Goal: Task Accomplishment & Management: Complete application form

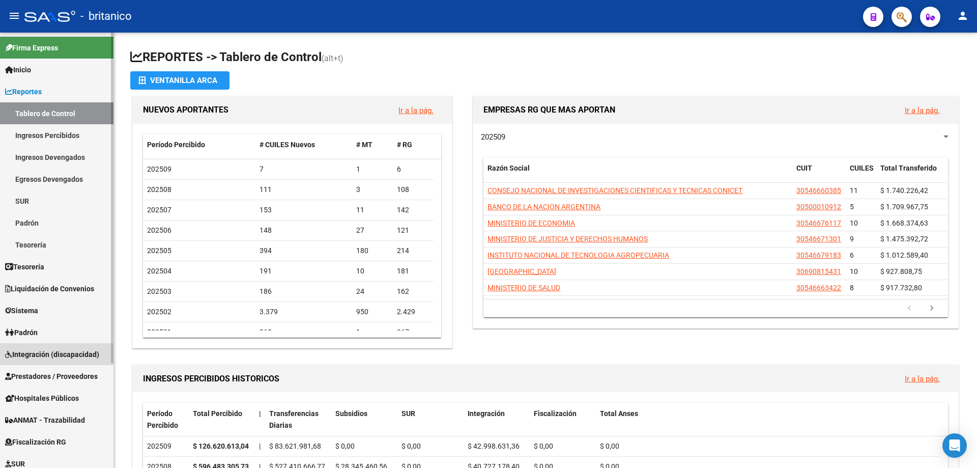
click at [83, 350] on span "Integración (discapacidad)" at bounding box center [52, 354] width 94 height 11
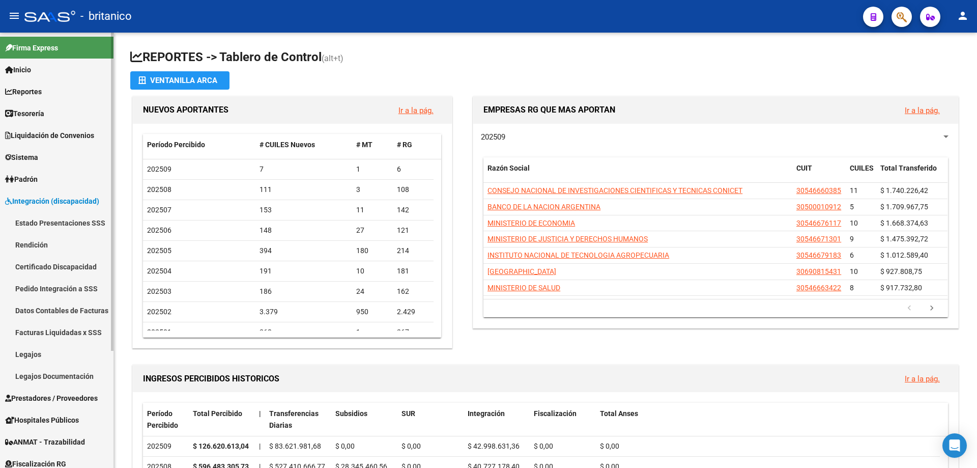
click at [63, 403] on span "Prestadores / Proveedores" at bounding box center [51, 398] width 93 height 11
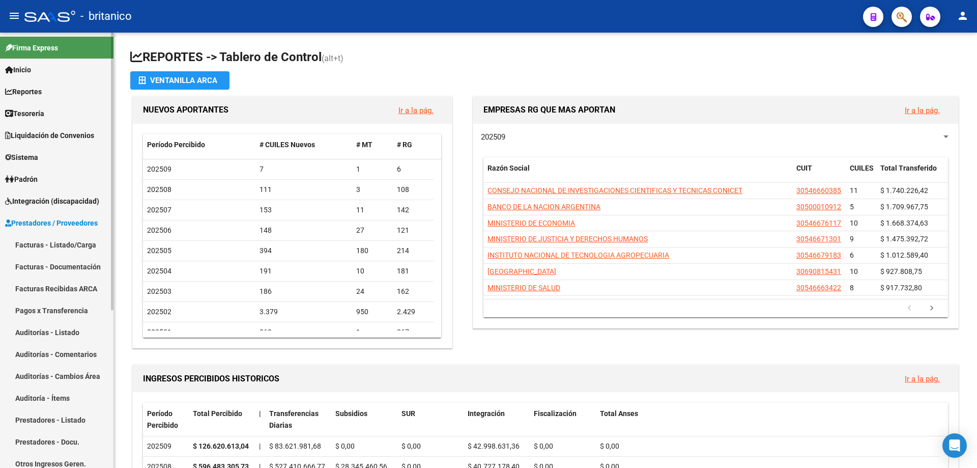
click at [75, 248] on link "Facturas - Listado/Carga" at bounding box center [57, 245] width 114 height 22
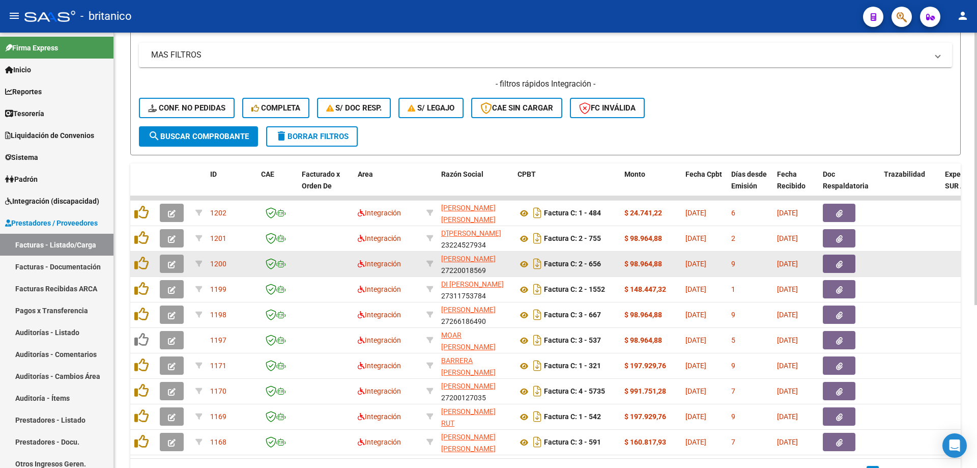
scroll to position [260, 0]
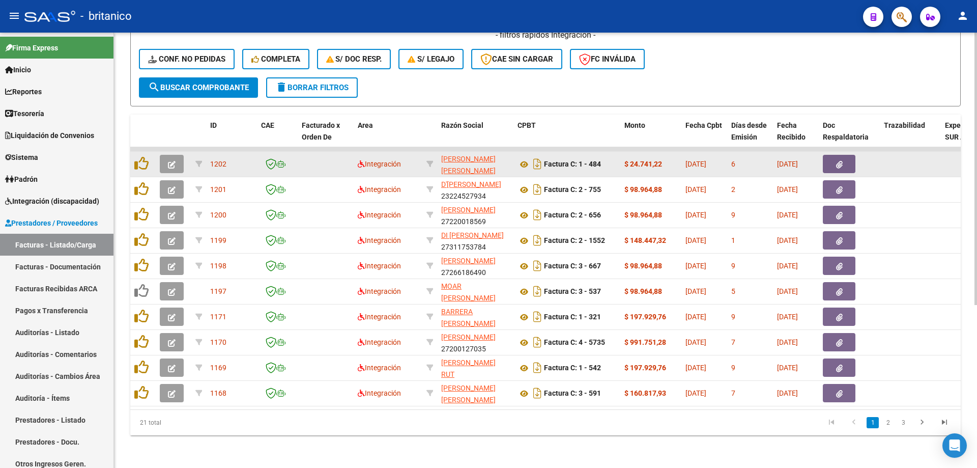
click at [842, 161] on icon "button" at bounding box center [839, 165] width 7 height 8
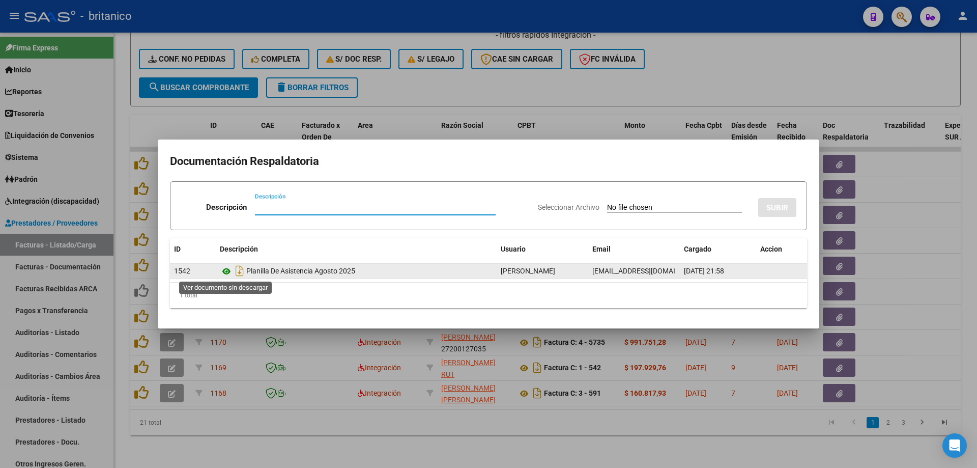
click at [228, 271] on icon at bounding box center [226, 271] width 13 height 12
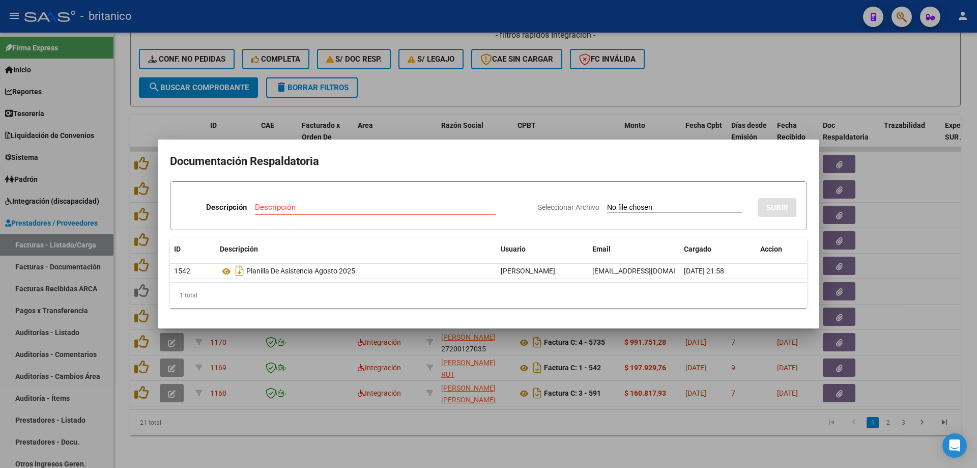
click at [523, 82] on div at bounding box center [488, 234] width 977 height 468
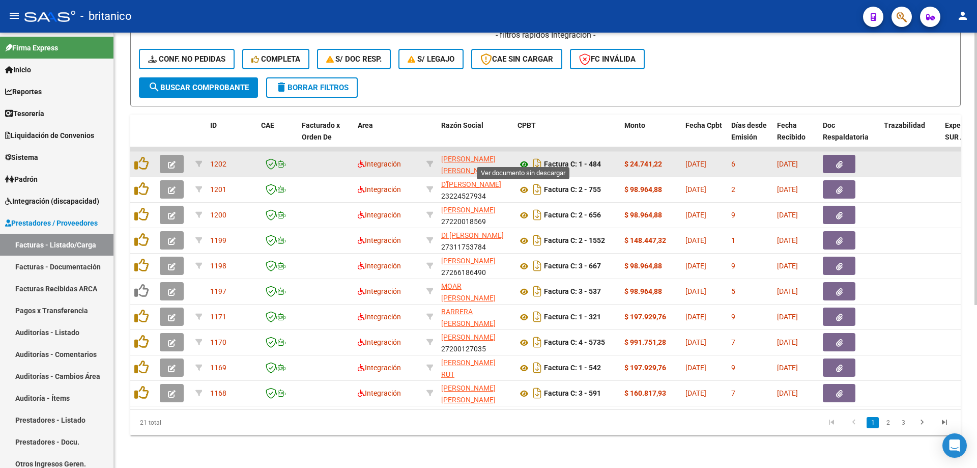
click at [521, 158] on icon at bounding box center [524, 164] width 13 height 12
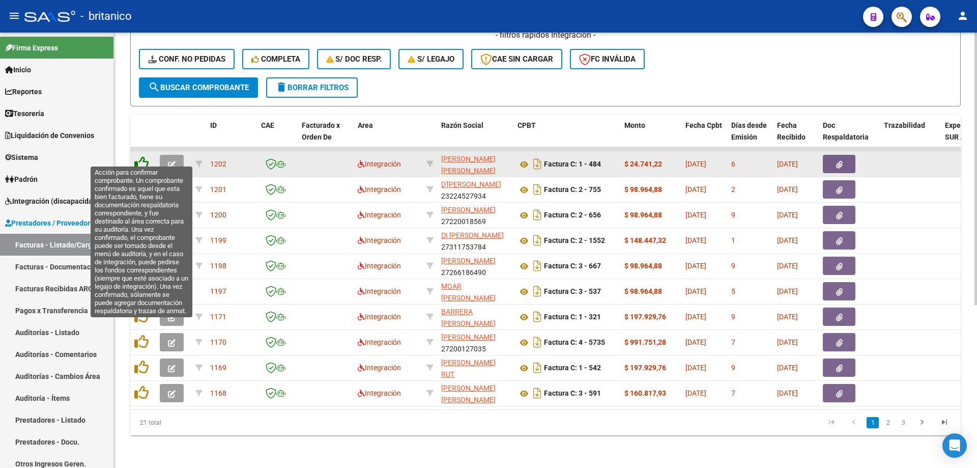
click at [137, 156] on icon at bounding box center [141, 163] width 14 height 14
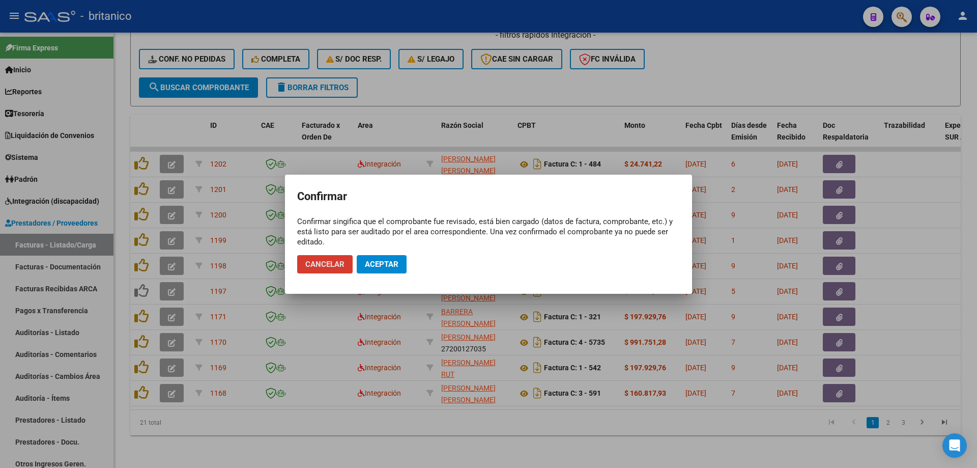
click at [380, 260] on span "Aceptar" at bounding box center [382, 264] width 34 height 9
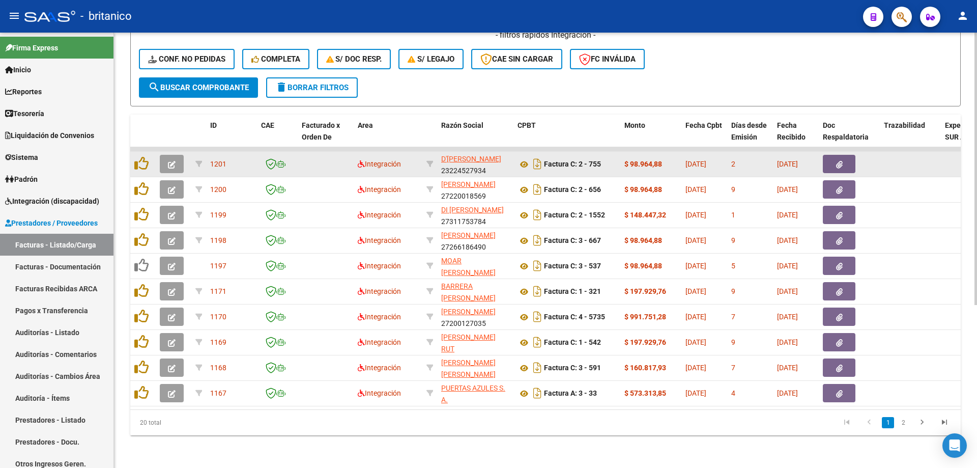
click at [841, 161] on icon "button" at bounding box center [839, 165] width 7 height 8
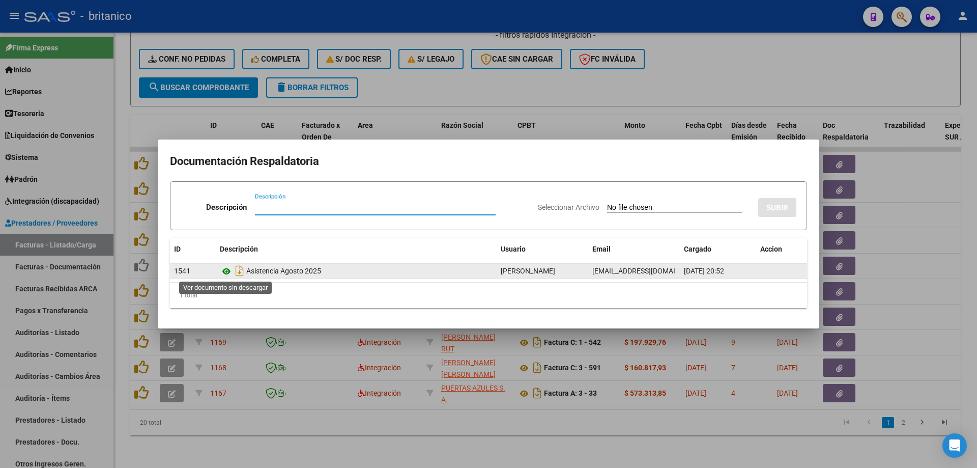
click at [223, 269] on icon at bounding box center [226, 271] width 13 height 12
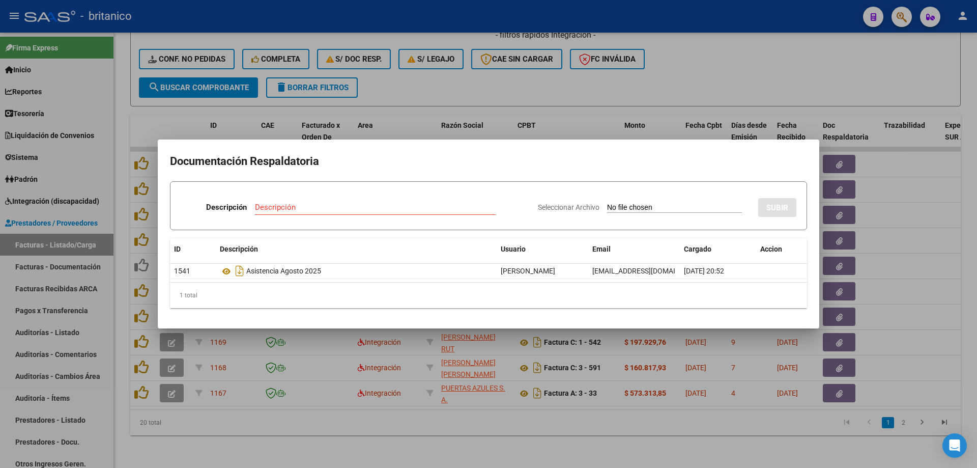
click at [570, 87] on div at bounding box center [488, 234] width 977 height 468
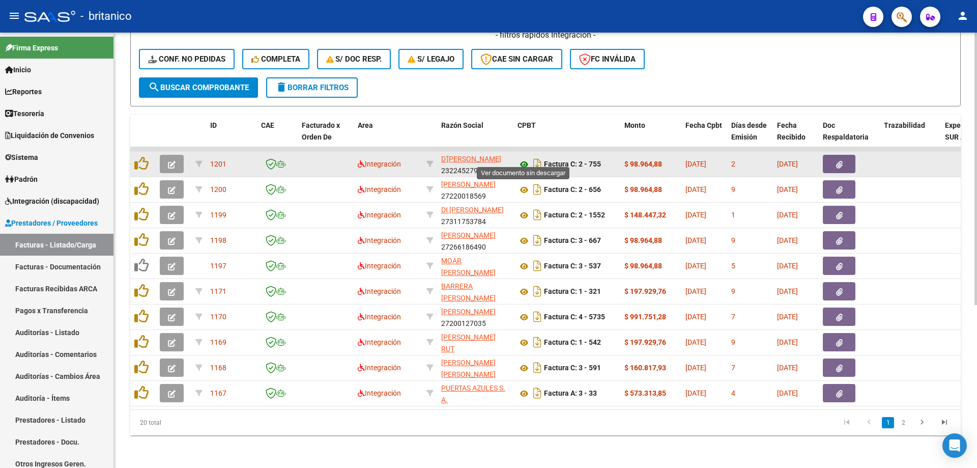
click at [528, 158] on icon at bounding box center [524, 164] width 13 height 12
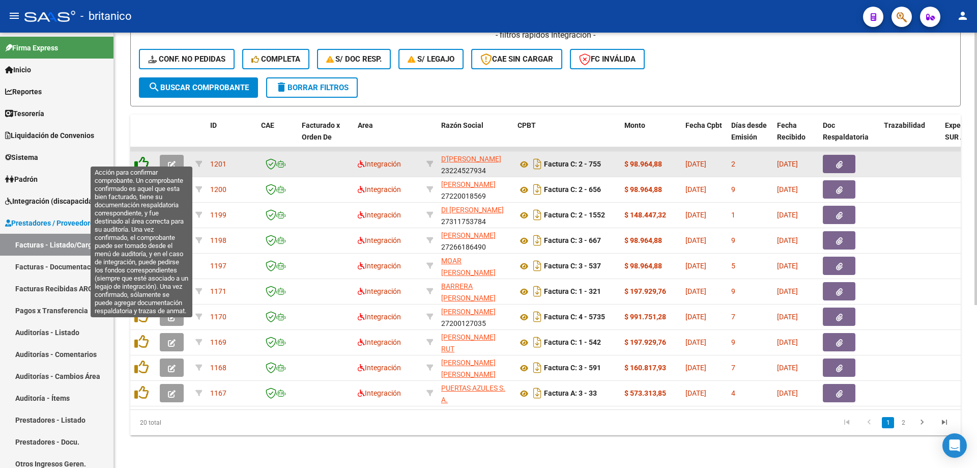
click at [142, 156] on icon at bounding box center [141, 163] width 14 height 14
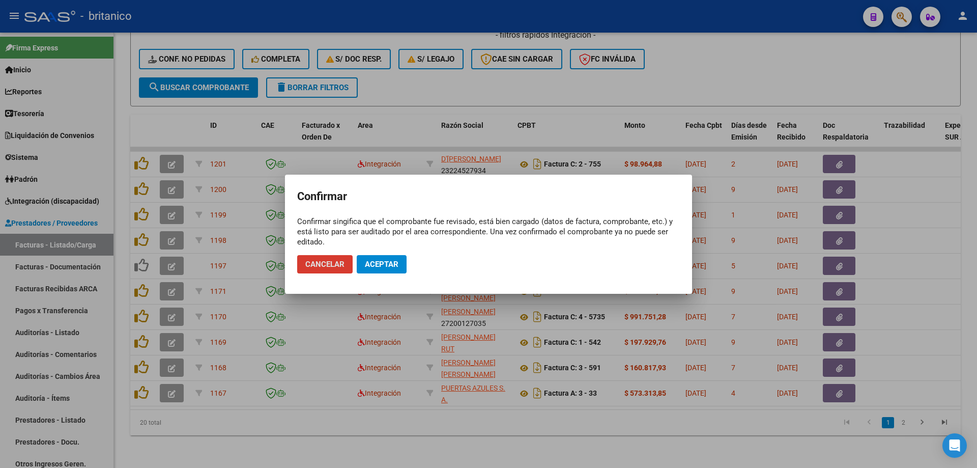
drag, startPoint x: 372, startPoint y: 254, endPoint x: 374, endPoint y: 265, distance: 11.4
click at [371, 254] on mat-dialog-actions "Cancelar Aceptar" at bounding box center [488, 264] width 383 height 35
click at [374, 263] on span "Aceptar" at bounding box center [382, 264] width 34 height 9
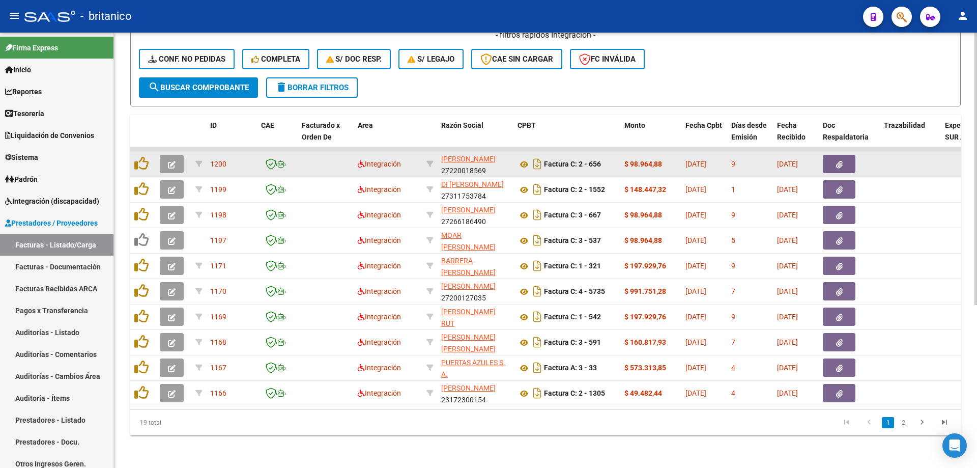
click at [838, 161] on icon "button" at bounding box center [839, 165] width 7 height 8
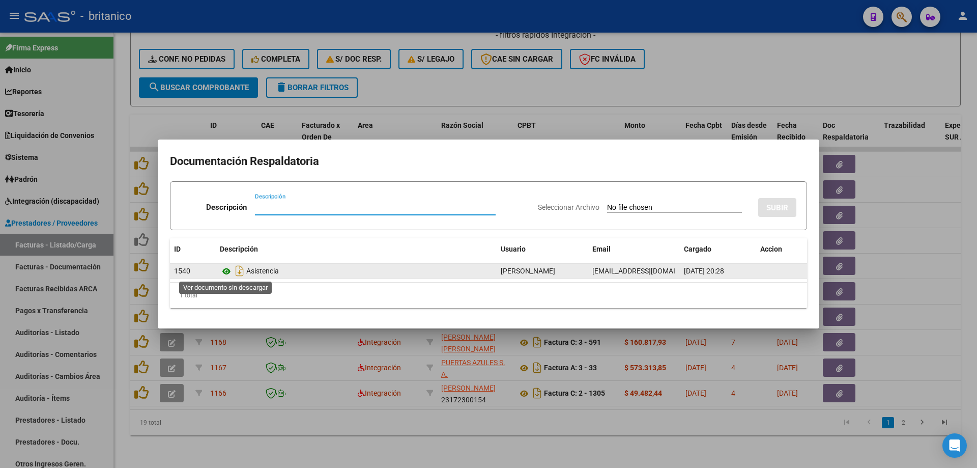
click at [222, 271] on icon at bounding box center [226, 271] width 13 height 12
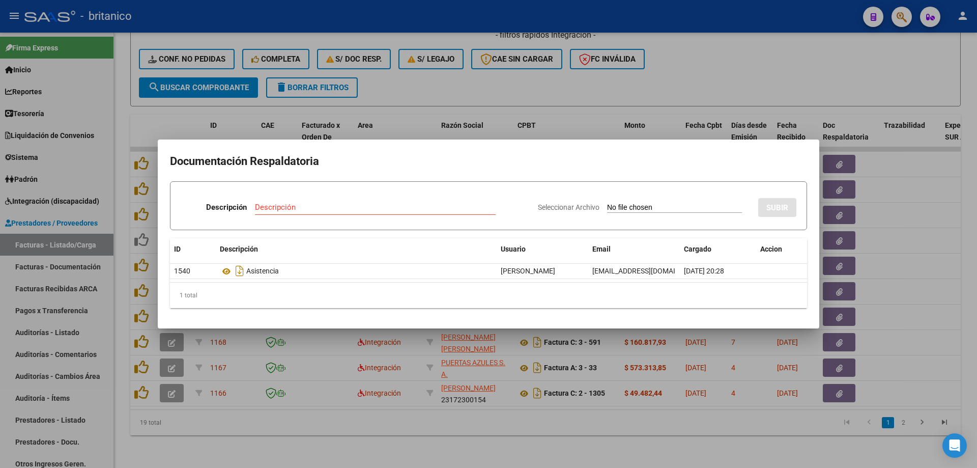
drag, startPoint x: 625, startPoint y: 74, endPoint x: 592, endPoint y: 1, distance: 80.2
click at [623, 72] on div at bounding box center [488, 234] width 977 height 468
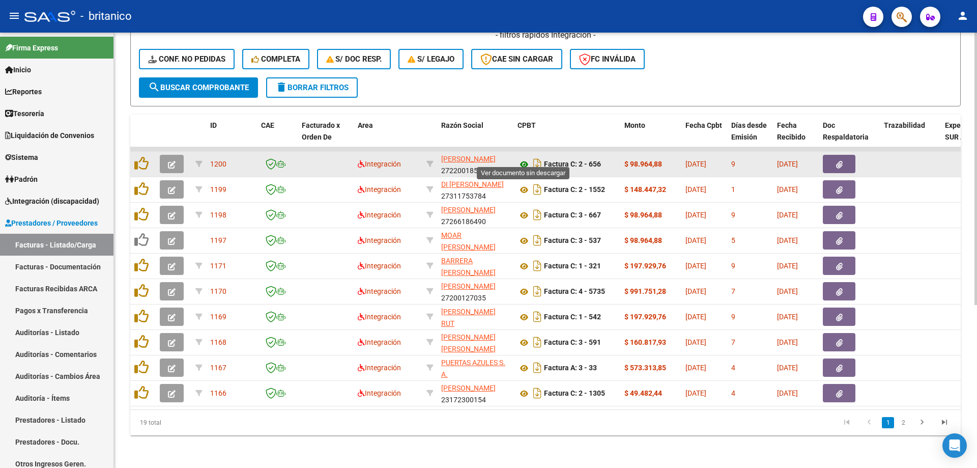
click at [524, 158] on icon at bounding box center [524, 164] width 13 height 12
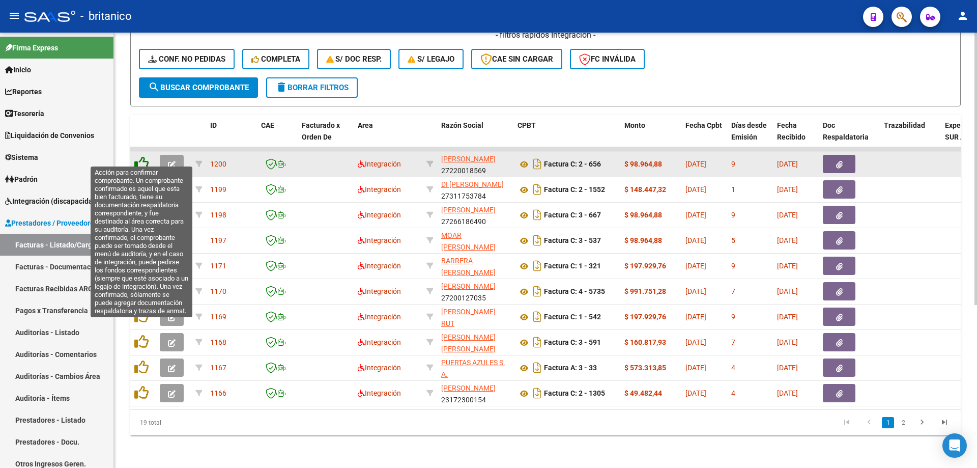
click at [144, 156] on icon at bounding box center [141, 163] width 14 height 14
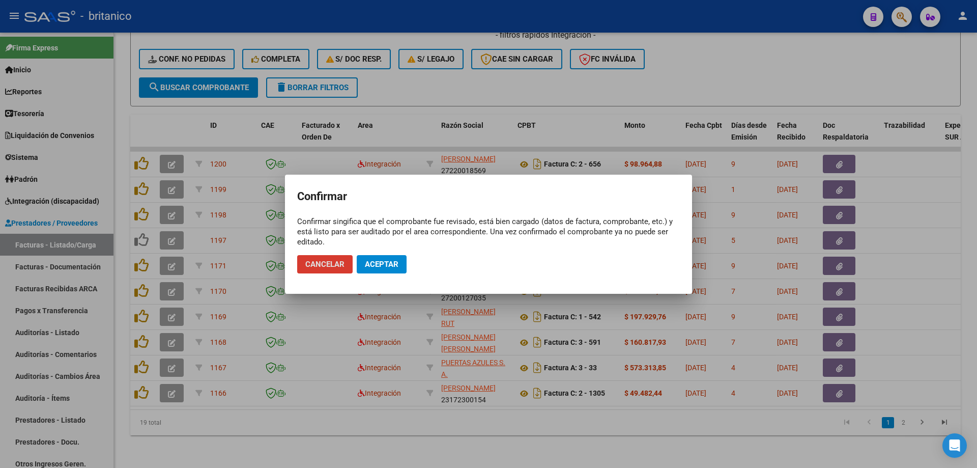
click at [391, 266] on span "Aceptar" at bounding box center [382, 264] width 34 height 9
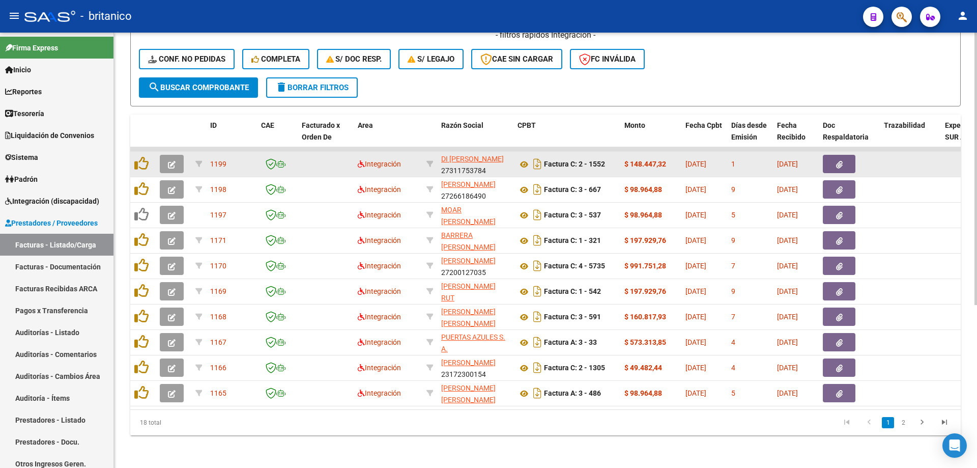
click at [855, 155] on button "button" at bounding box center [839, 164] width 33 height 18
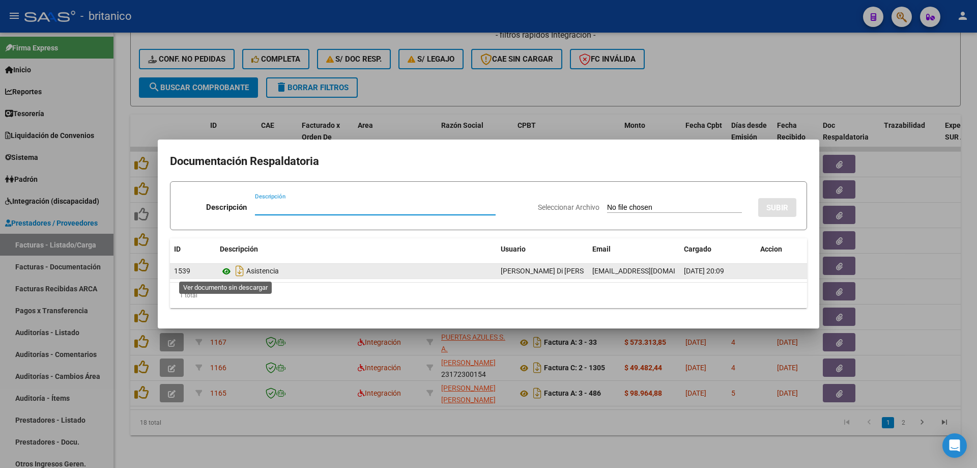
click at [225, 267] on icon at bounding box center [226, 271] width 13 height 12
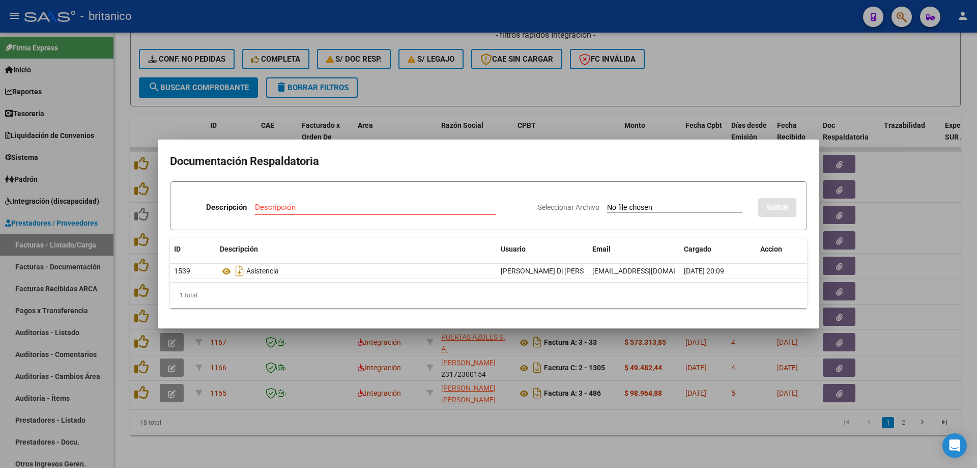
click at [538, 76] on div at bounding box center [488, 234] width 977 height 468
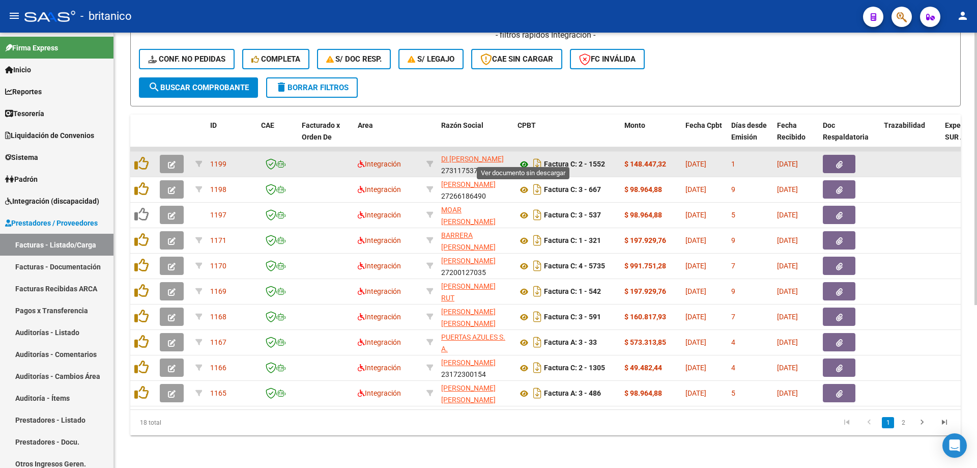
click at [523, 158] on icon at bounding box center [524, 164] width 13 height 12
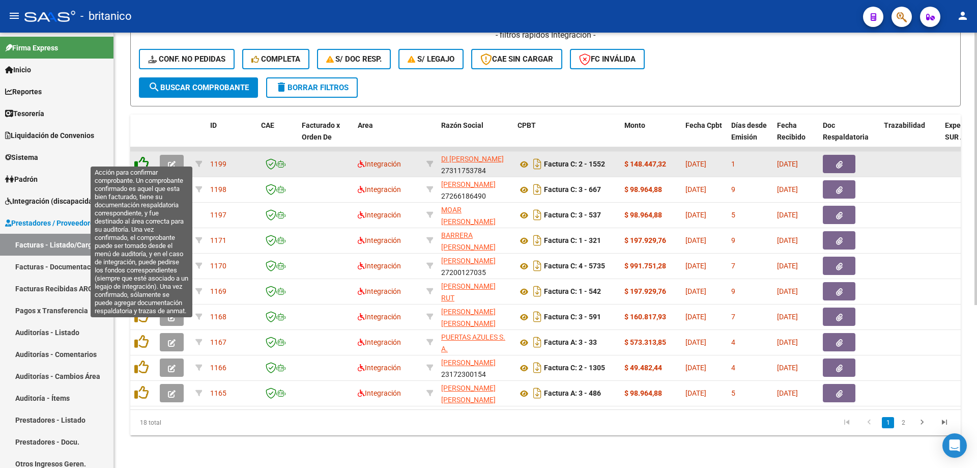
click at [143, 156] on icon at bounding box center [141, 163] width 14 height 14
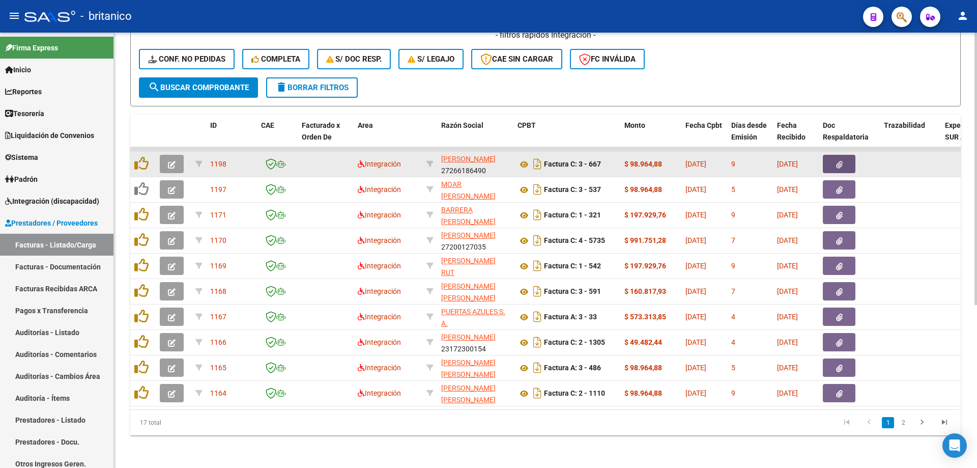
click at [844, 157] on button "button" at bounding box center [839, 164] width 33 height 18
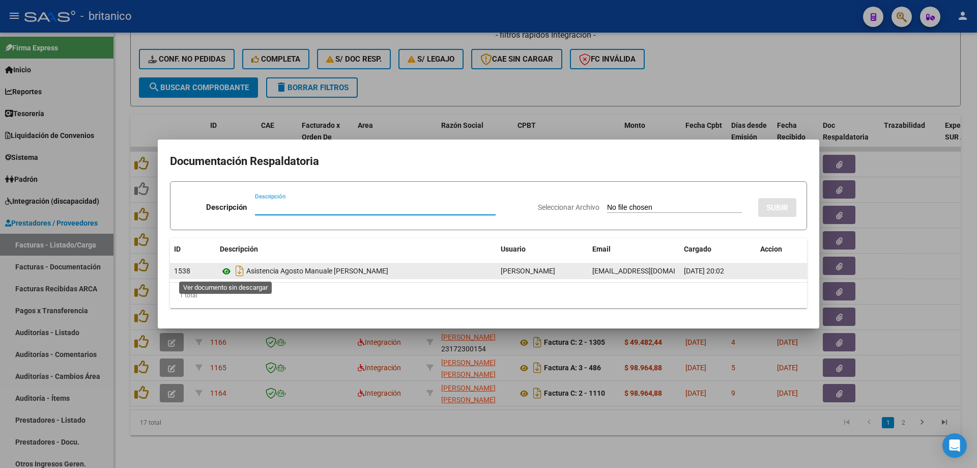
click at [226, 274] on icon at bounding box center [226, 271] width 13 height 12
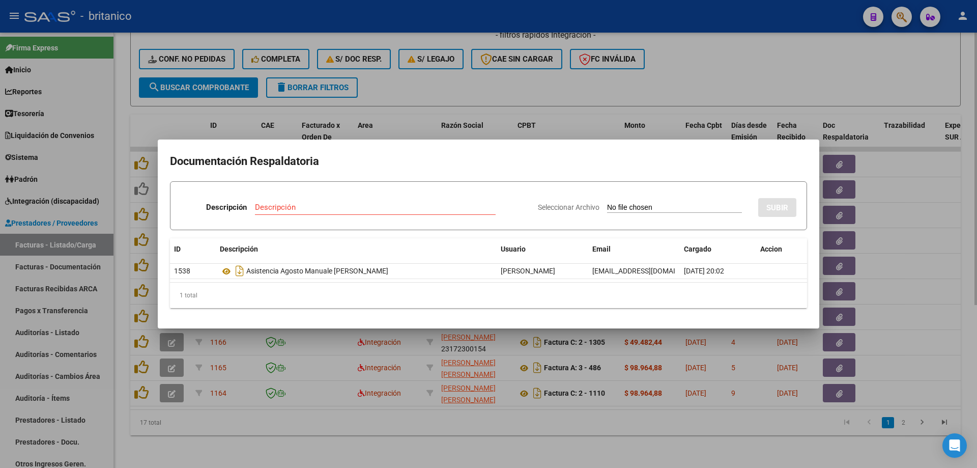
click at [467, 82] on div at bounding box center [488, 234] width 977 height 468
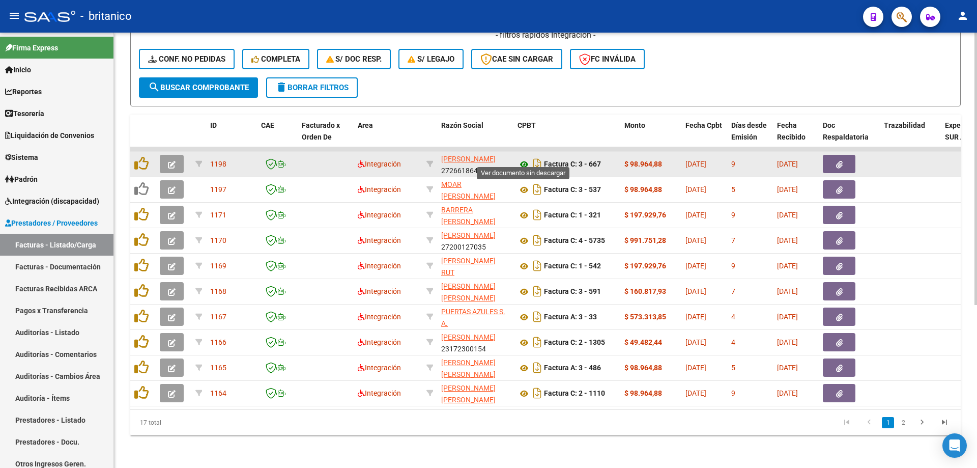
click at [519, 158] on icon at bounding box center [524, 164] width 13 height 12
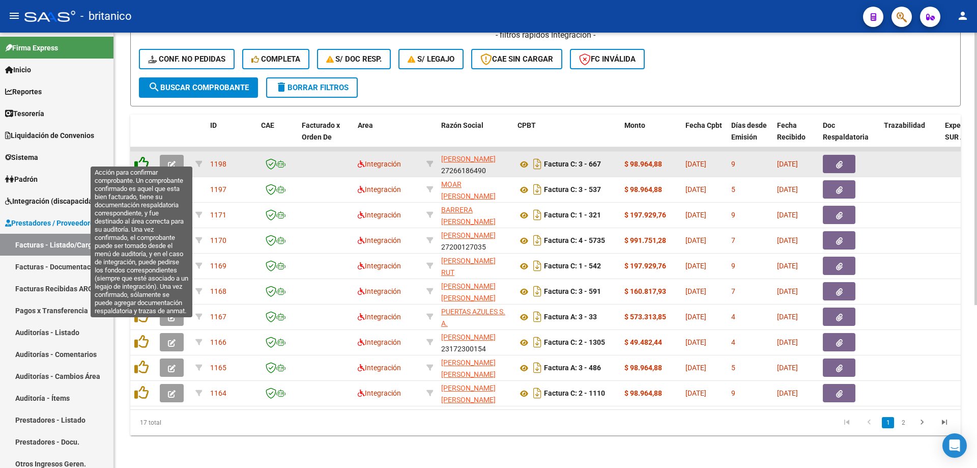
click at [143, 156] on icon at bounding box center [141, 163] width 14 height 14
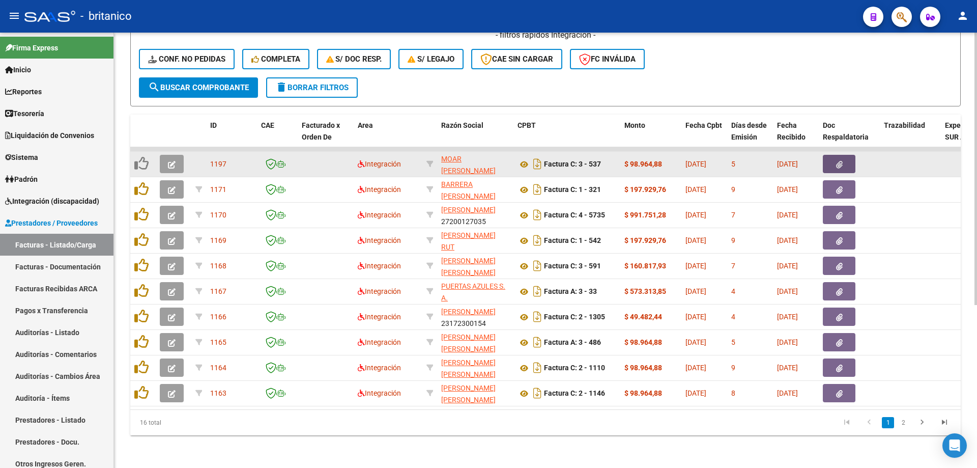
click at [834, 155] on button "button" at bounding box center [839, 164] width 33 height 18
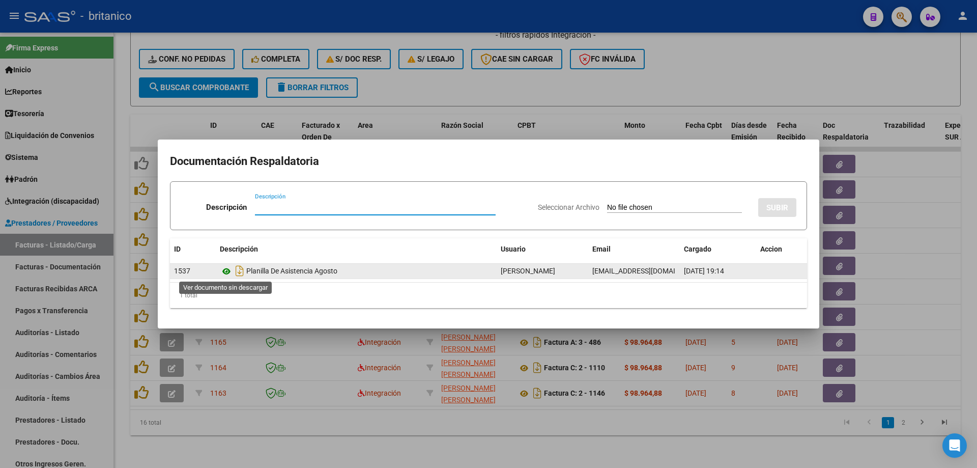
click at [227, 268] on icon at bounding box center [226, 271] width 13 height 12
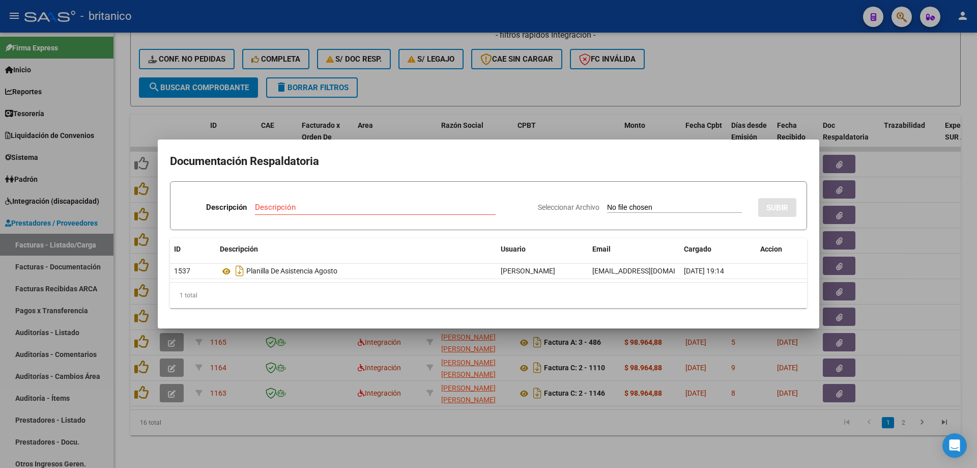
click at [517, 78] on div at bounding box center [488, 234] width 977 height 468
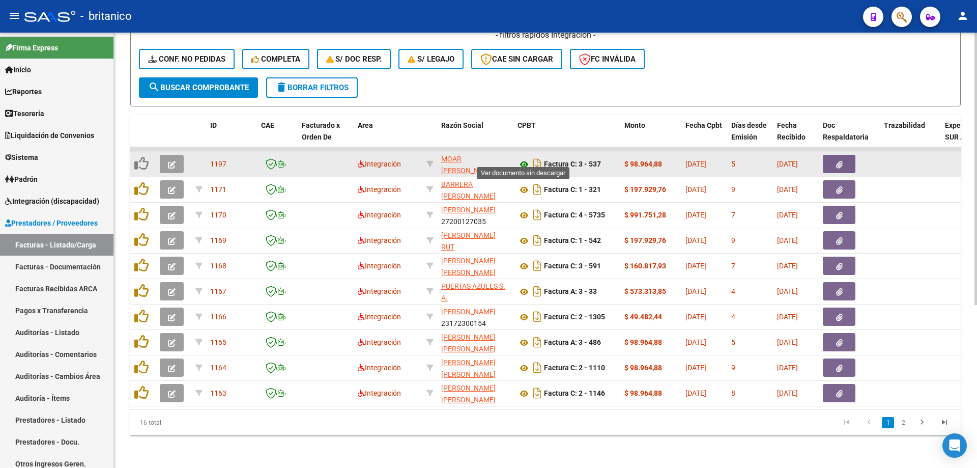
click at [525, 158] on icon at bounding box center [524, 164] width 13 height 12
click at [170, 155] on button "button" at bounding box center [172, 164] width 24 height 18
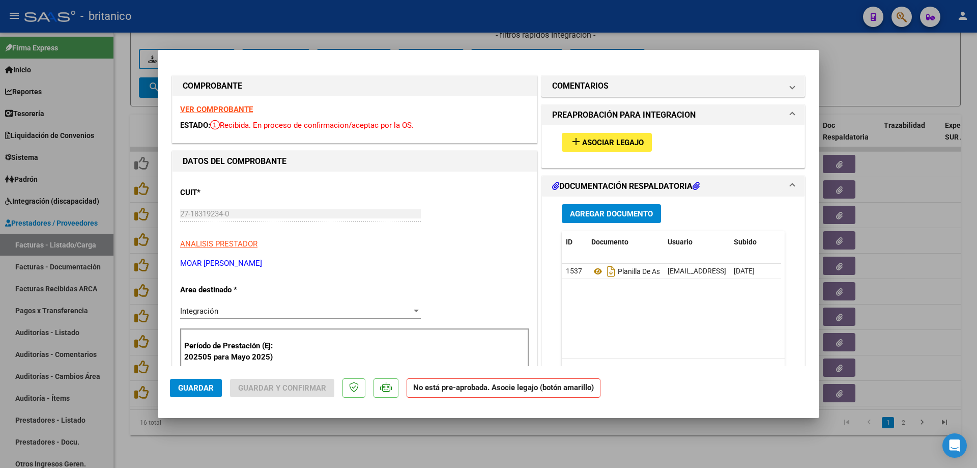
click at [582, 140] on span "Asociar Legajo" at bounding box center [613, 142] width 62 height 9
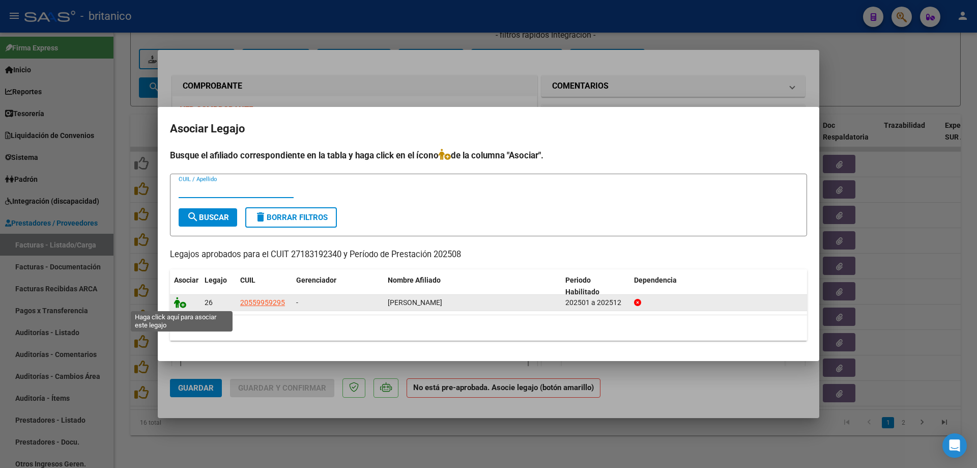
click at [182, 301] on icon at bounding box center [180, 302] width 12 height 11
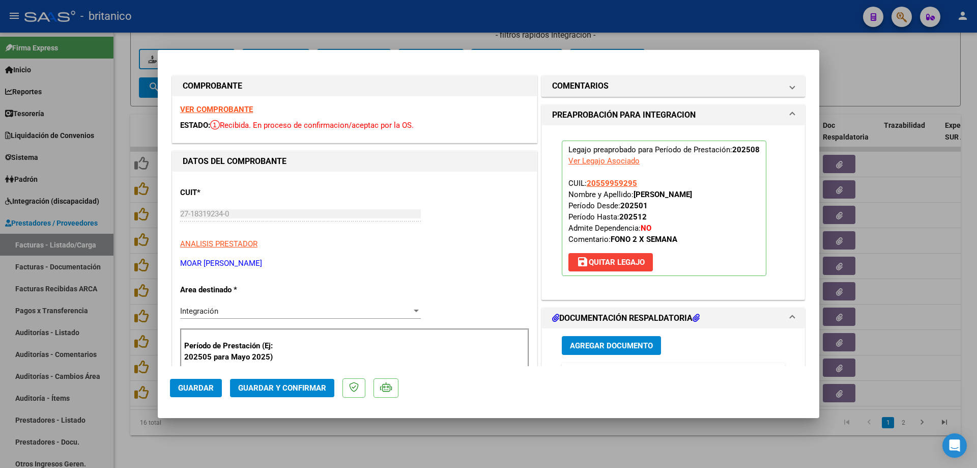
click at [203, 393] on button "Guardar" at bounding box center [196, 388] width 52 height 18
drag, startPoint x: 234, startPoint y: 442, endPoint x: 237, endPoint y: 201, distance: 241.8
click at [234, 441] on div at bounding box center [488, 234] width 977 height 468
type input "$ 0,00"
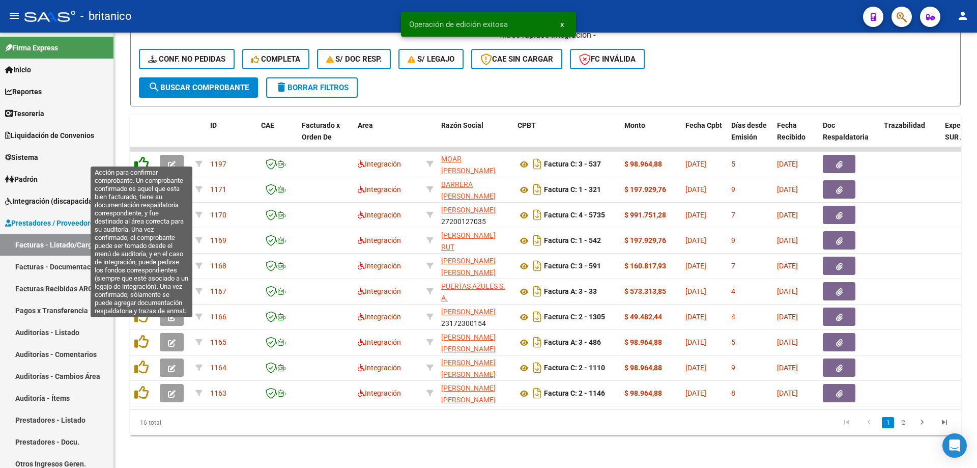
click at [140, 156] on icon at bounding box center [141, 163] width 14 height 14
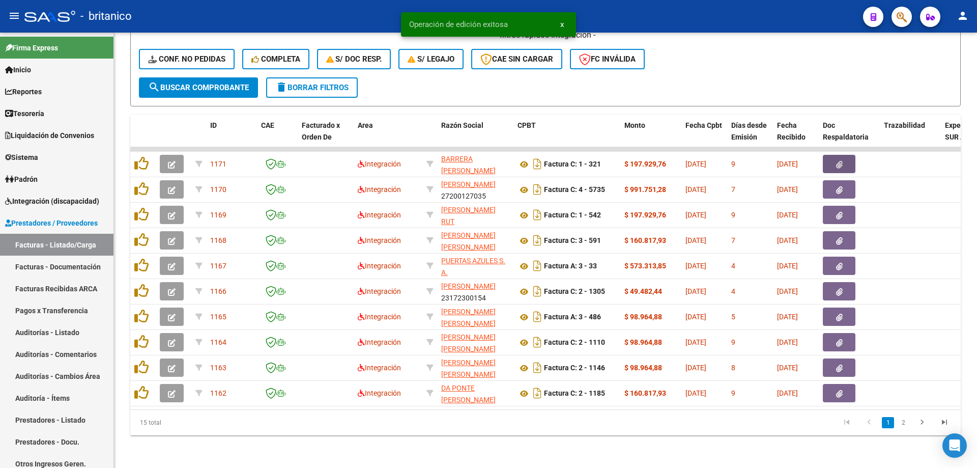
click at [841, 161] on icon "button" at bounding box center [839, 165] width 7 height 8
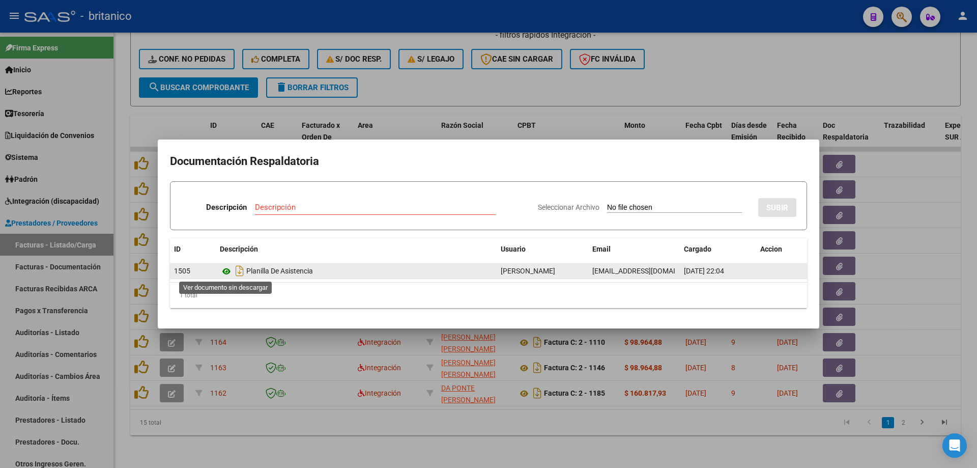
click at [223, 269] on icon at bounding box center [226, 271] width 13 height 12
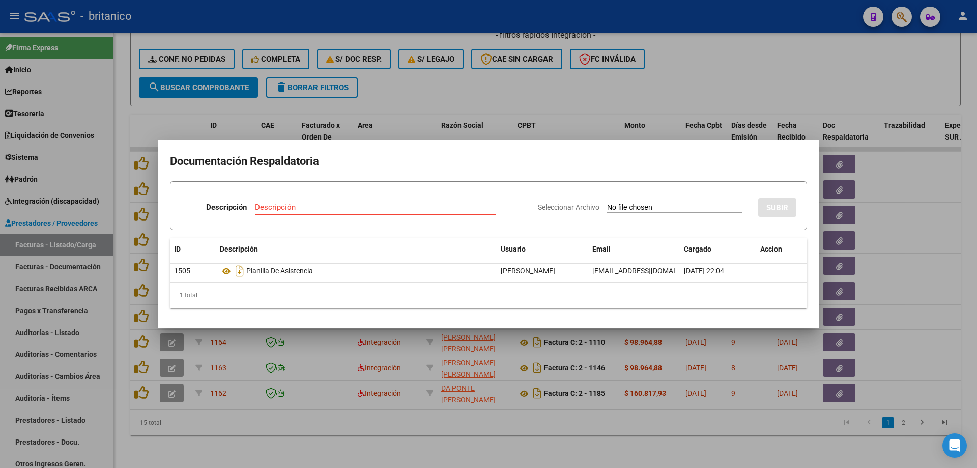
click at [507, 81] on div at bounding box center [488, 234] width 977 height 468
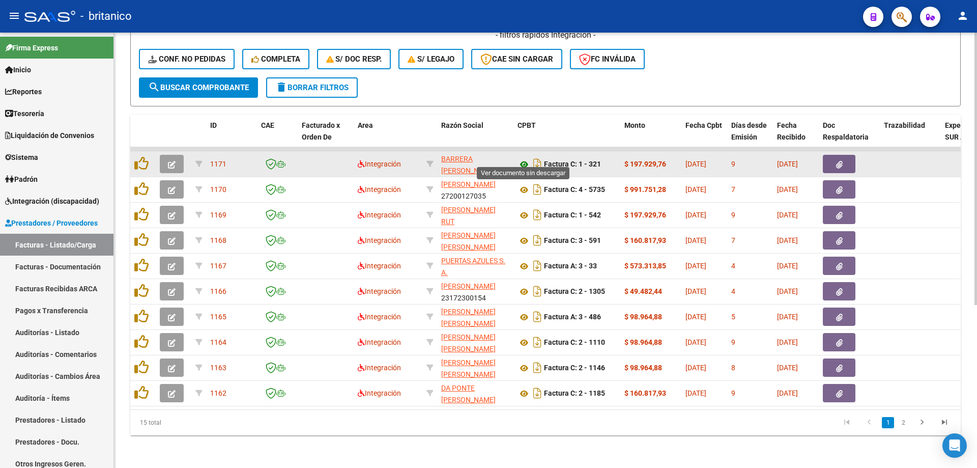
click at [526, 158] on icon at bounding box center [524, 164] width 13 height 12
click at [129, 155] on div "Video tutorial PRESTADORES -> Listado de CPBTs Emitidos por Prestadores / Prove…" at bounding box center [545, 124] width 863 height 688
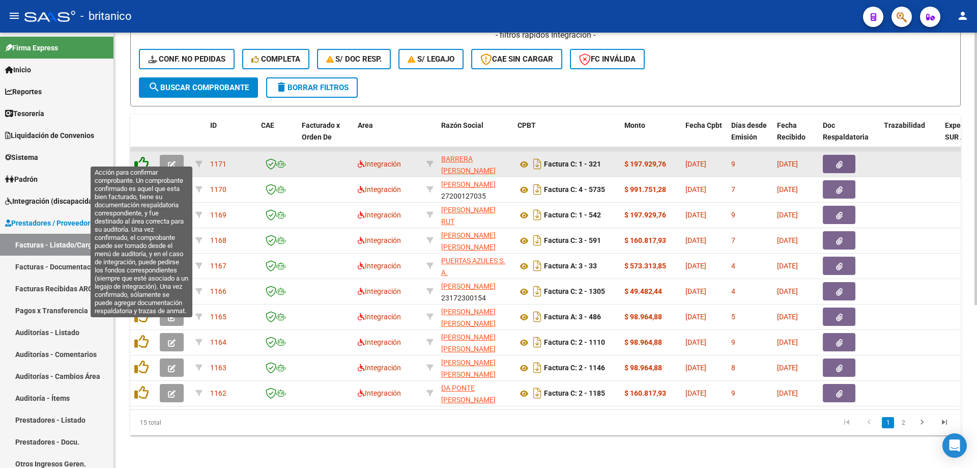
click at [138, 156] on icon at bounding box center [141, 163] width 14 height 14
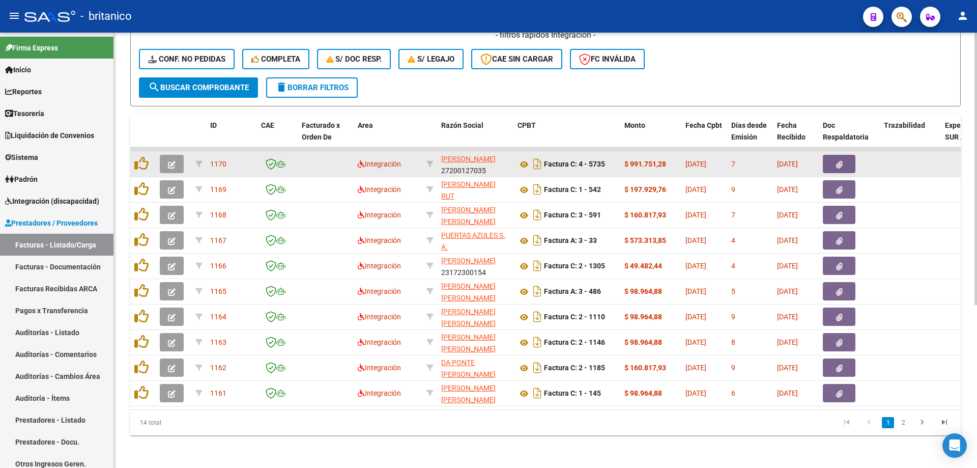
click at [843, 156] on button "button" at bounding box center [839, 164] width 33 height 18
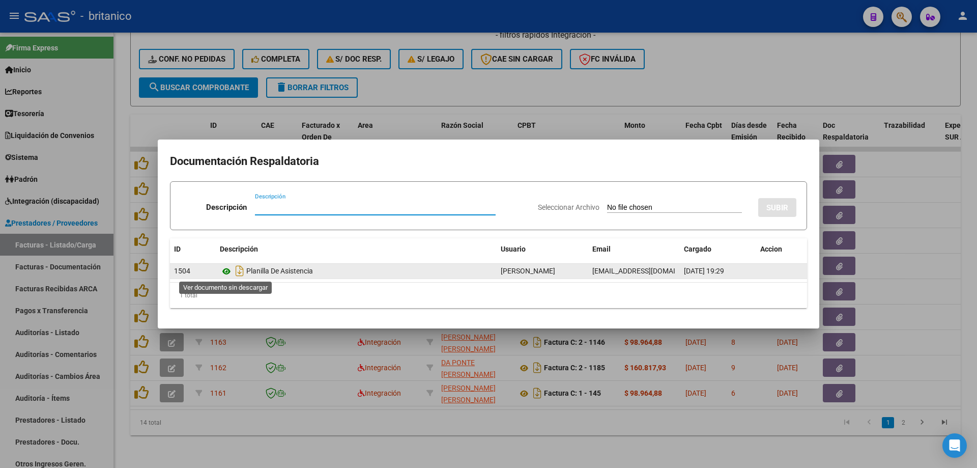
click at [223, 268] on icon at bounding box center [226, 271] width 13 height 12
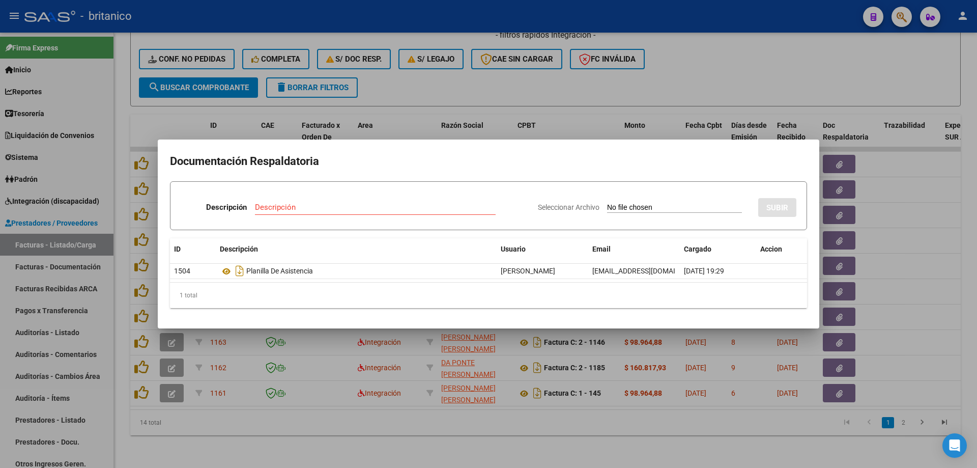
click at [560, 80] on div at bounding box center [488, 234] width 977 height 468
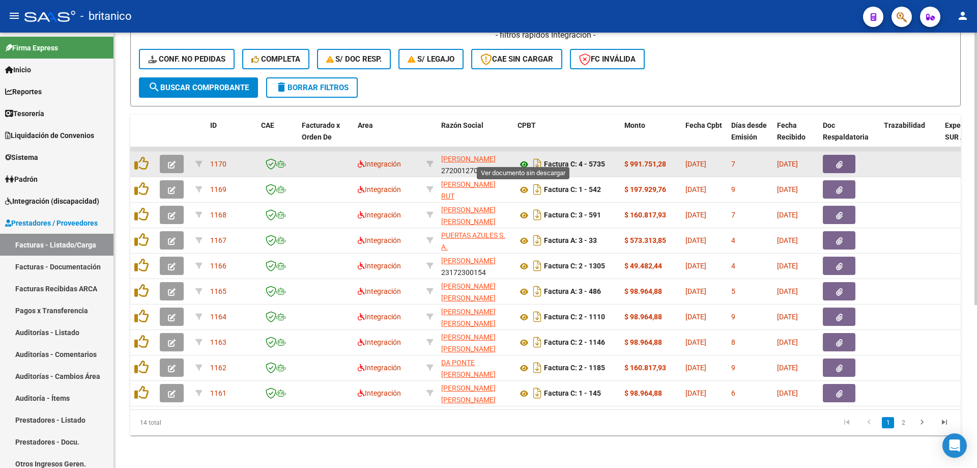
click at [522, 158] on icon at bounding box center [524, 164] width 13 height 12
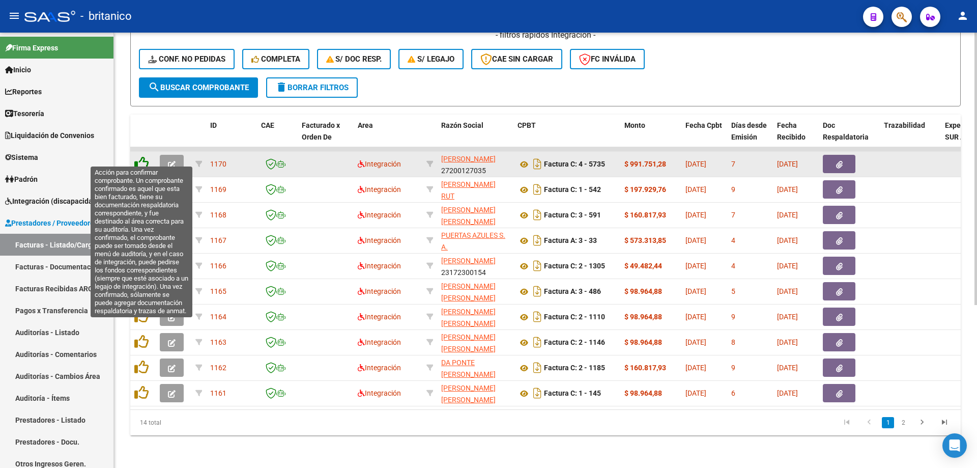
click at [139, 156] on icon at bounding box center [141, 163] width 14 height 14
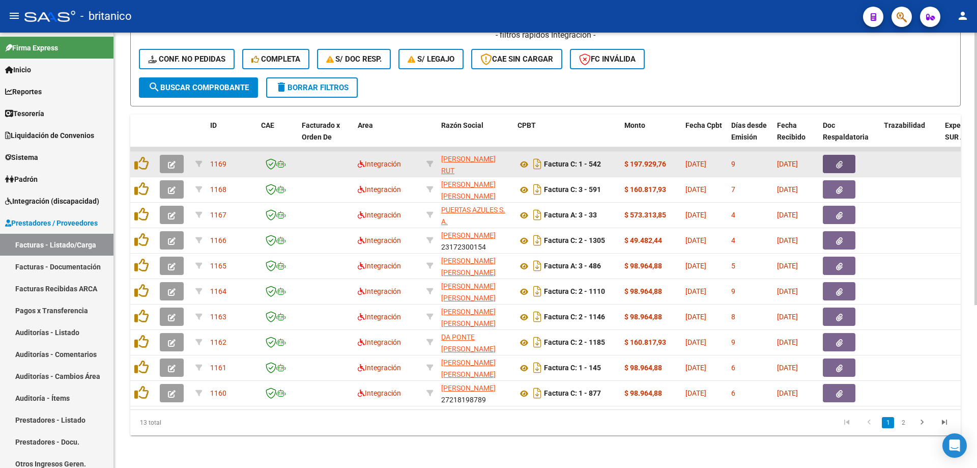
click at [848, 159] on button "button" at bounding box center [839, 164] width 33 height 18
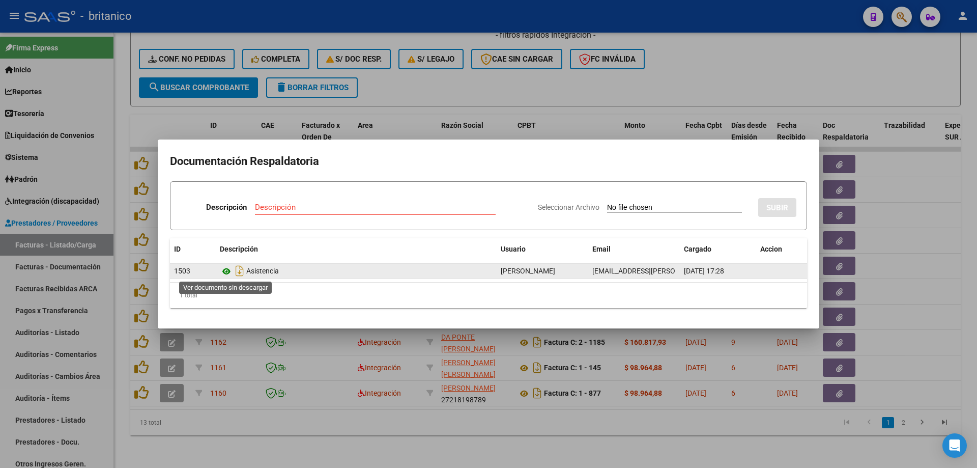
click at [226, 266] on icon at bounding box center [226, 271] width 13 height 12
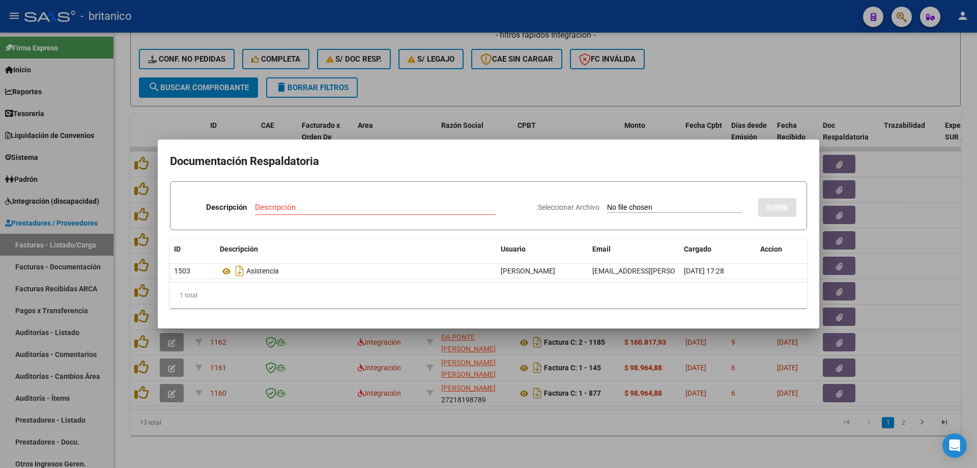
click at [519, 79] on div at bounding box center [488, 234] width 977 height 468
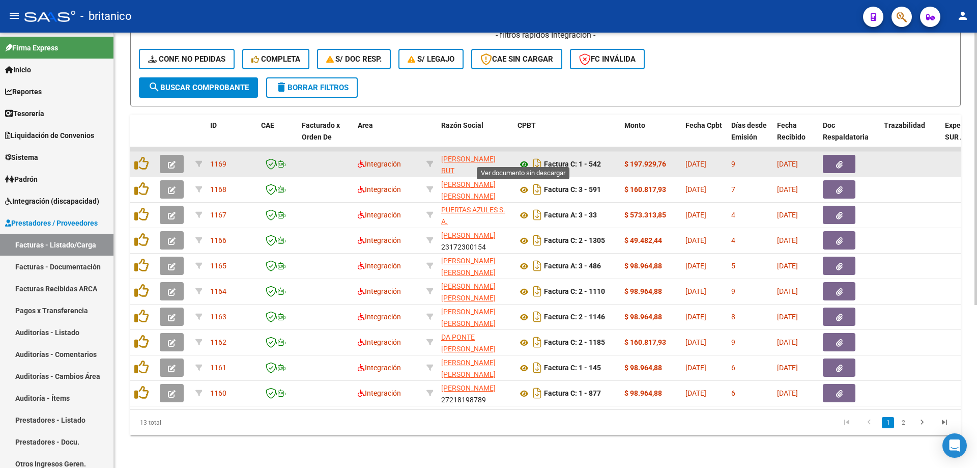
click at [523, 158] on icon at bounding box center [524, 164] width 13 height 12
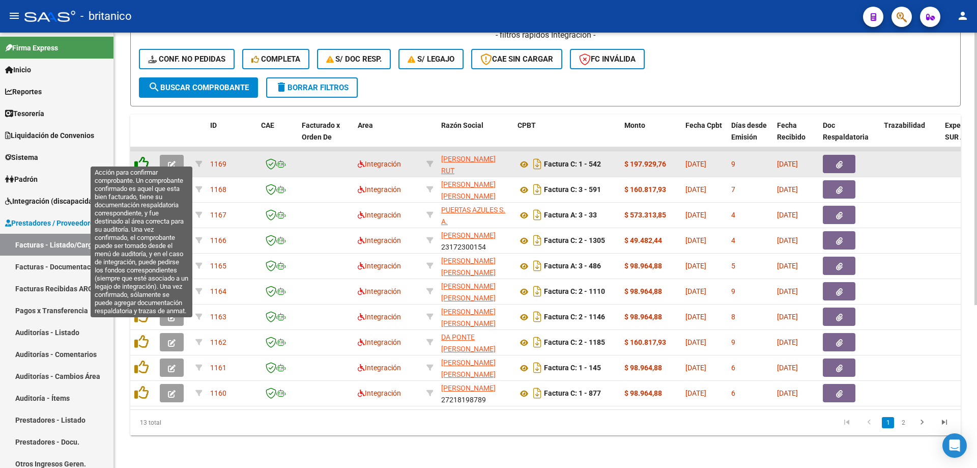
click at [141, 156] on icon at bounding box center [141, 163] width 14 height 14
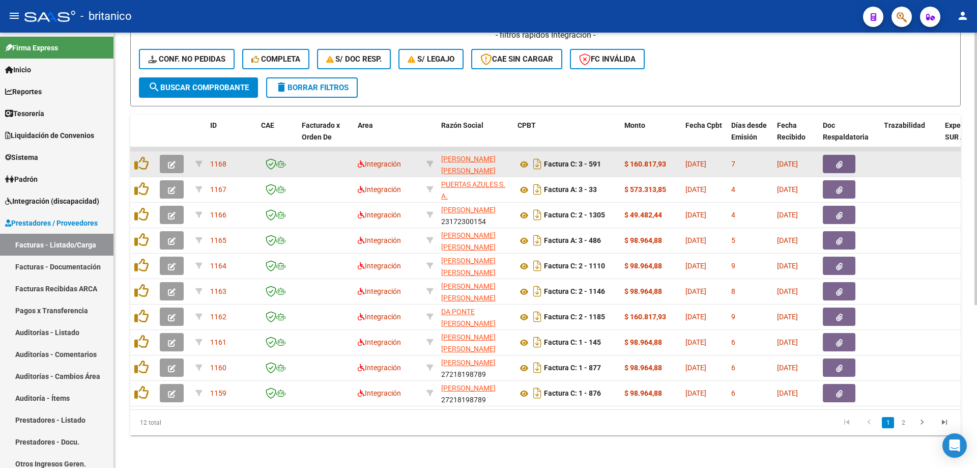
click at [837, 161] on icon "button" at bounding box center [839, 165] width 7 height 8
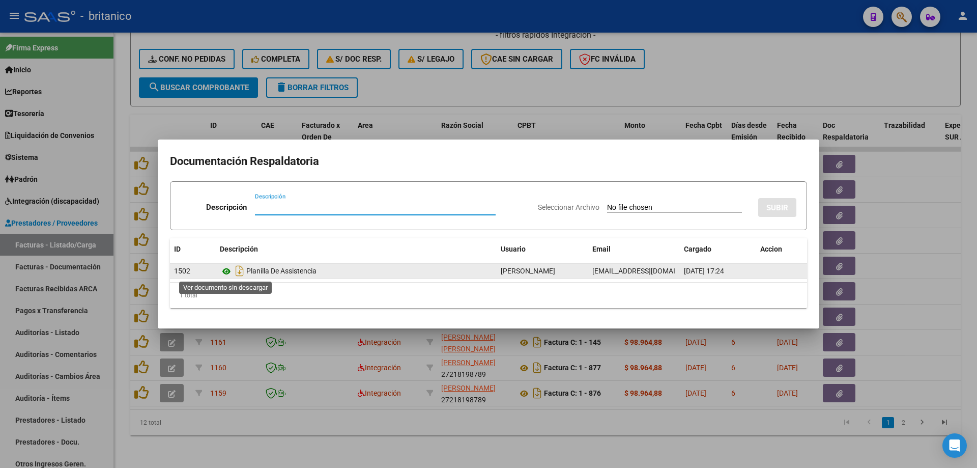
click at [223, 269] on icon at bounding box center [226, 271] width 13 height 12
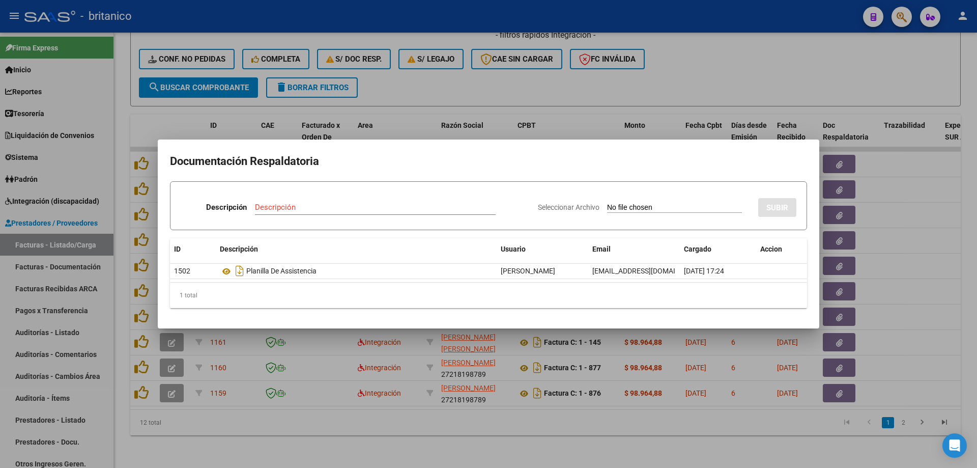
click at [690, 63] on div at bounding box center [488, 234] width 977 height 468
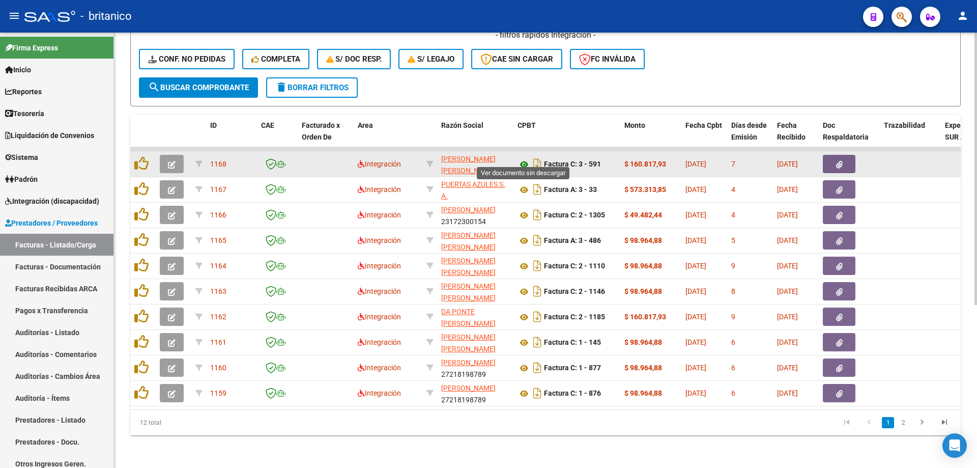
click at [525, 158] on icon at bounding box center [524, 164] width 13 height 12
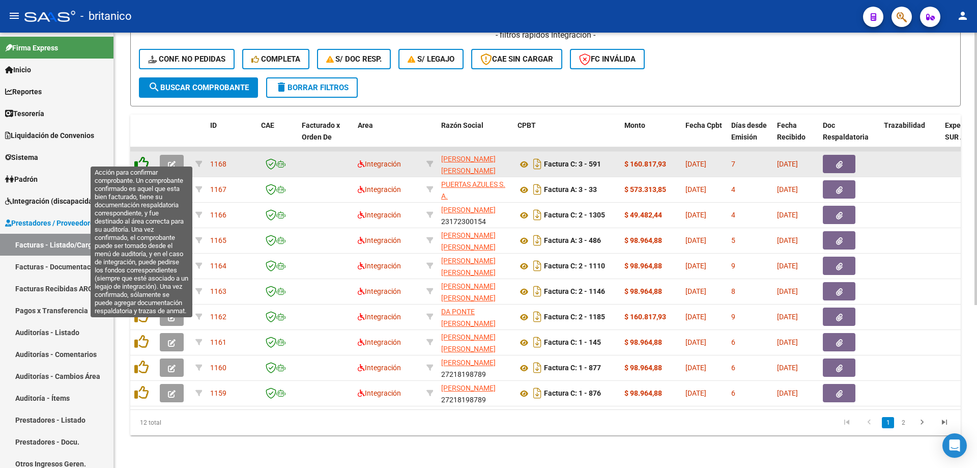
click at [143, 156] on icon at bounding box center [141, 163] width 14 height 14
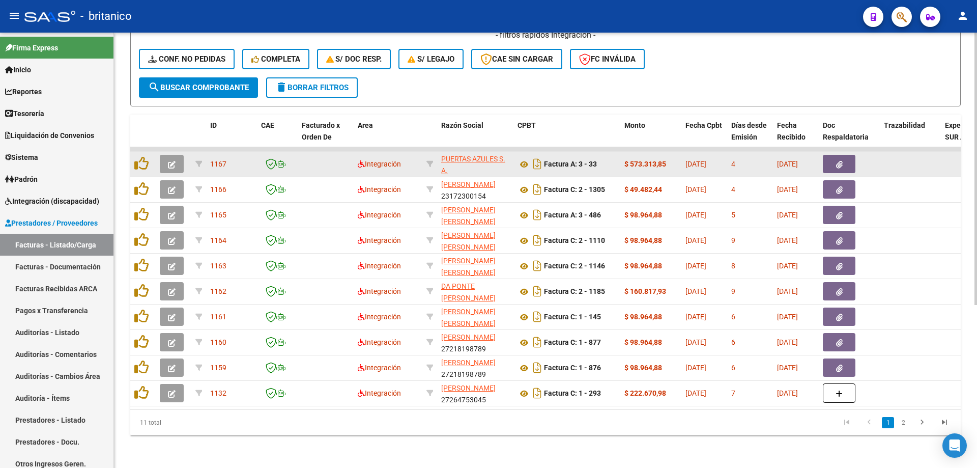
click at [845, 159] on button "button" at bounding box center [839, 164] width 33 height 18
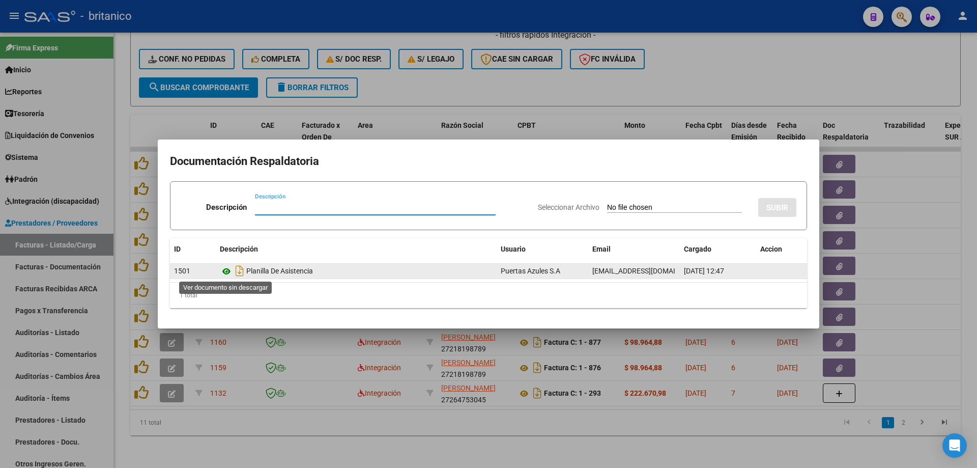
click at [221, 270] on icon at bounding box center [226, 271] width 13 height 12
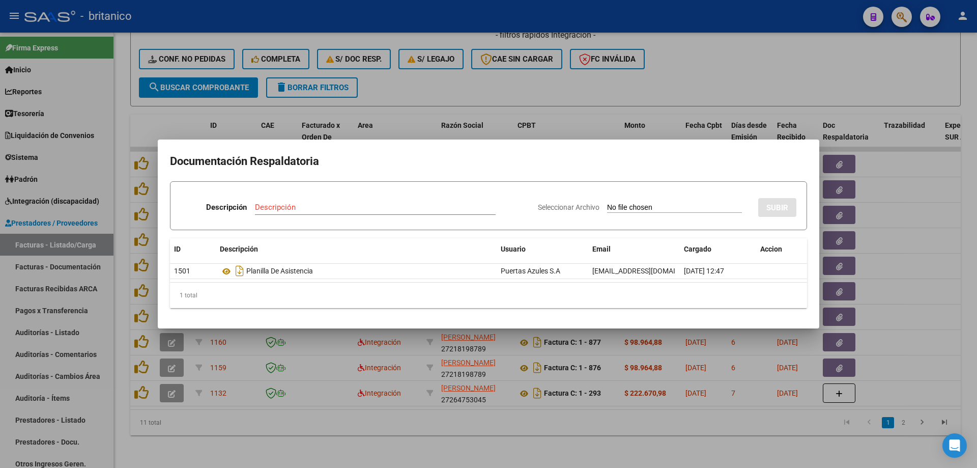
click at [557, 72] on div at bounding box center [488, 234] width 977 height 468
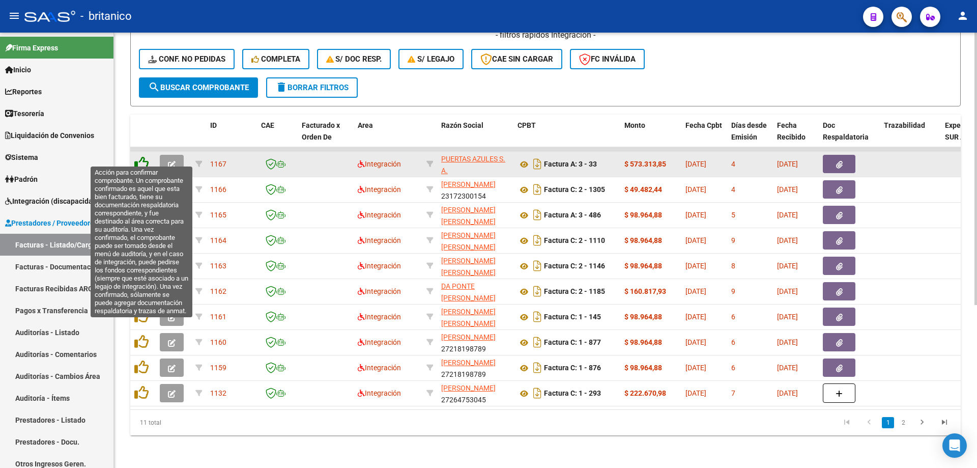
click at [143, 156] on icon at bounding box center [141, 163] width 14 height 14
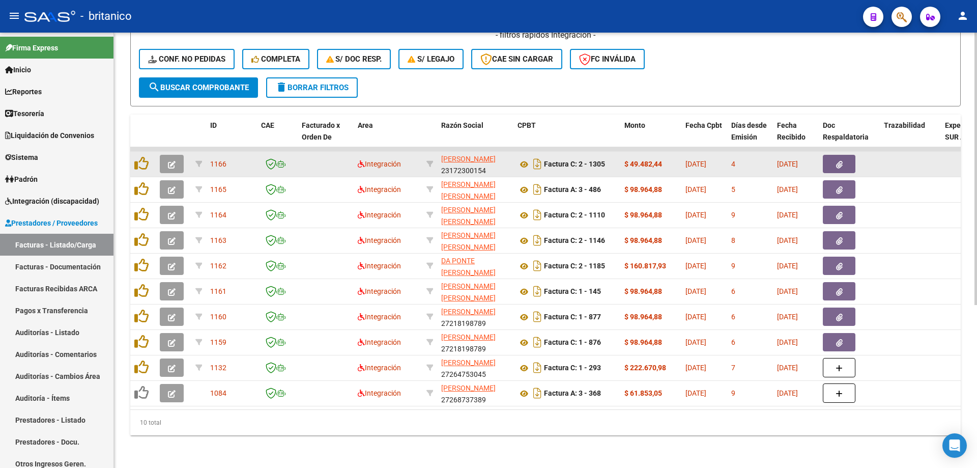
click at [850, 157] on button "button" at bounding box center [839, 164] width 33 height 18
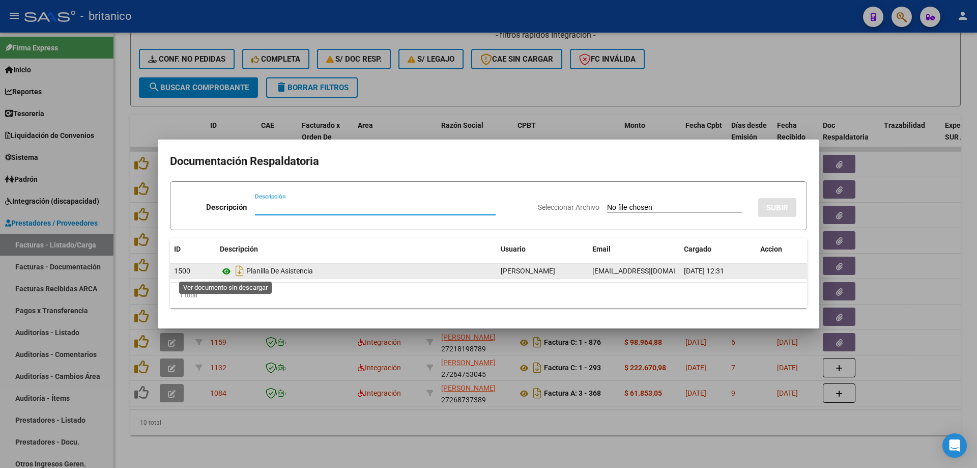
click at [222, 270] on icon at bounding box center [226, 271] width 13 height 12
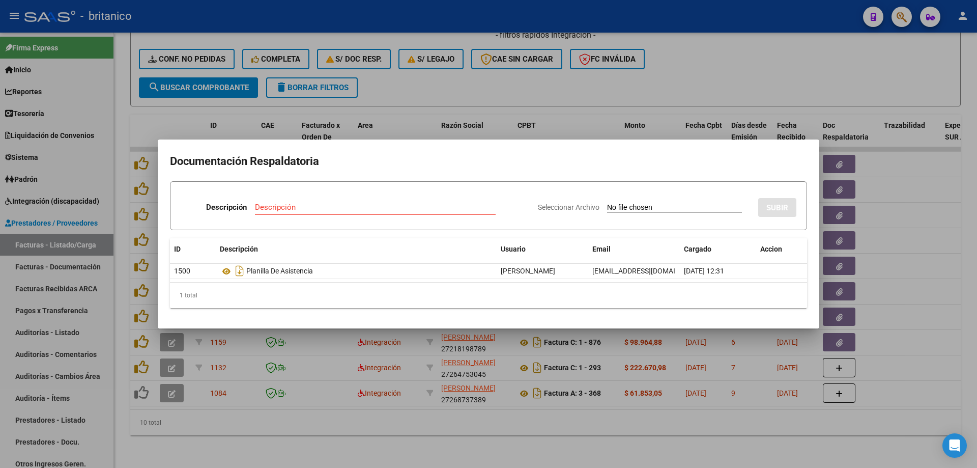
click at [693, 105] on div at bounding box center [488, 234] width 977 height 468
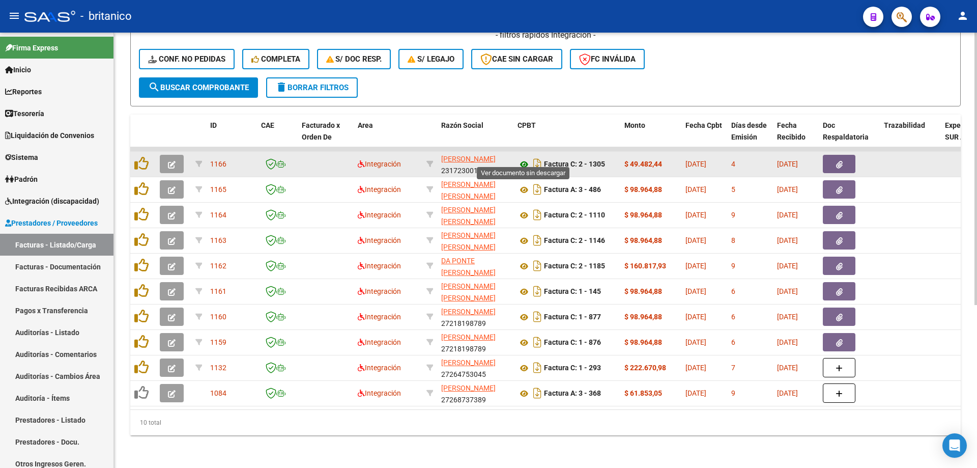
click at [525, 158] on icon at bounding box center [524, 164] width 13 height 12
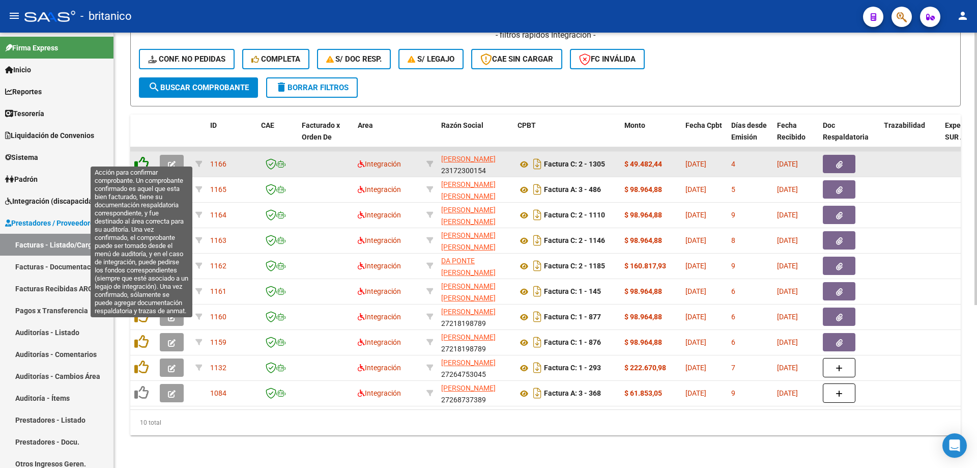
click at [140, 156] on icon at bounding box center [141, 163] width 14 height 14
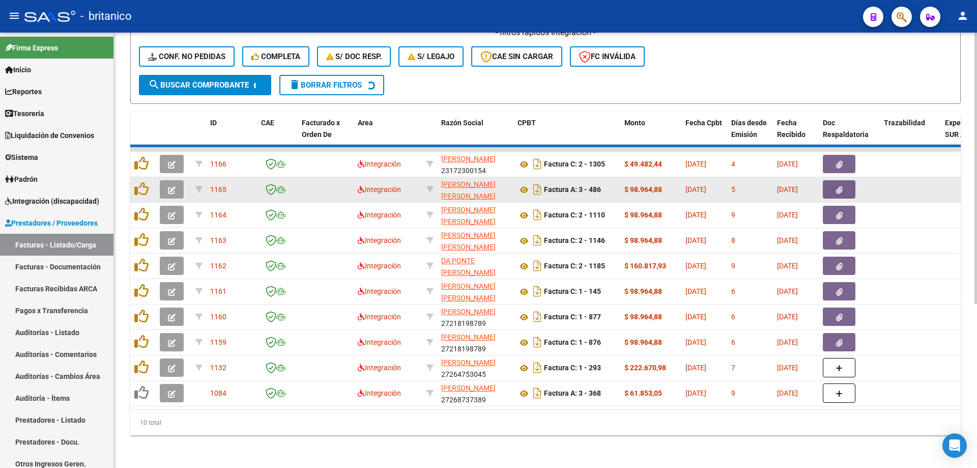
scroll to position [235, 0]
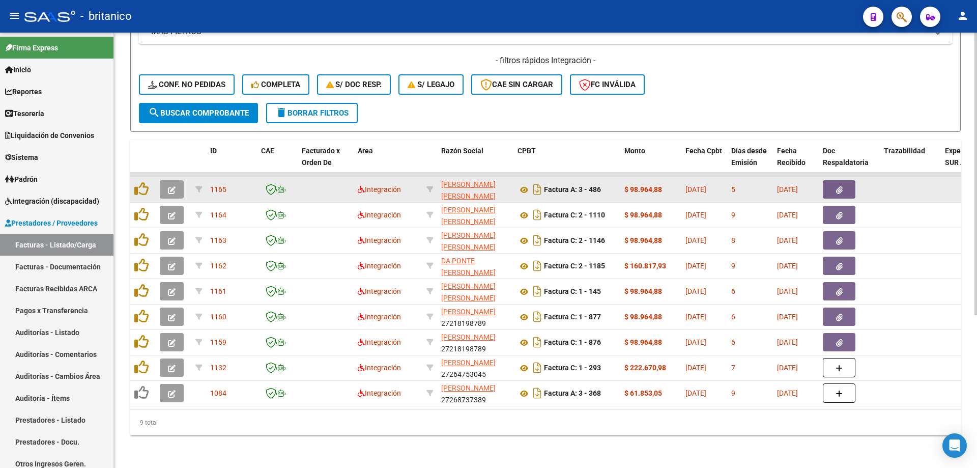
click at [847, 182] on button "button" at bounding box center [839, 189] width 33 height 18
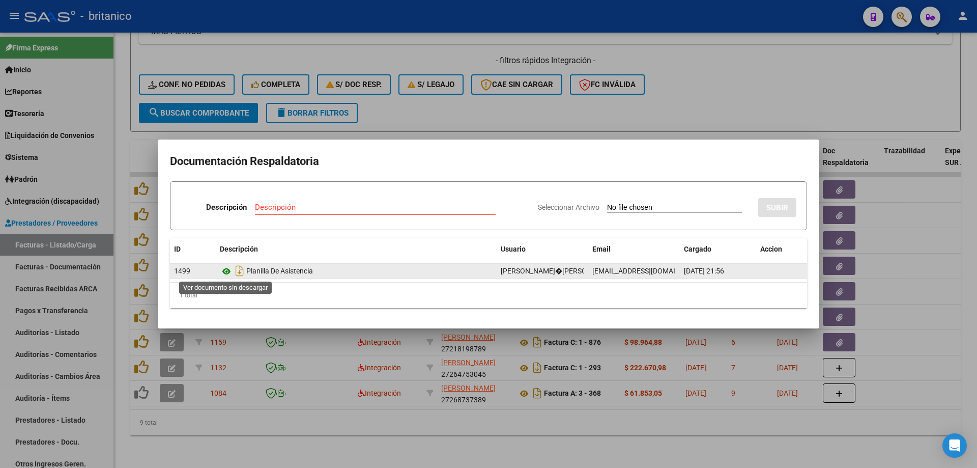
click at [221, 272] on icon at bounding box center [226, 271] width 13 height 12
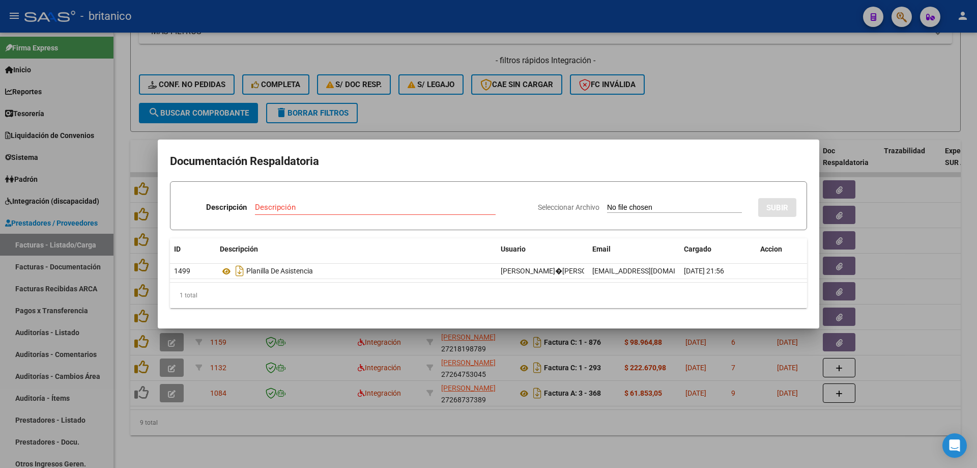
click at [556, 109] on div at bounding box center [488, 234] width 977 height 468
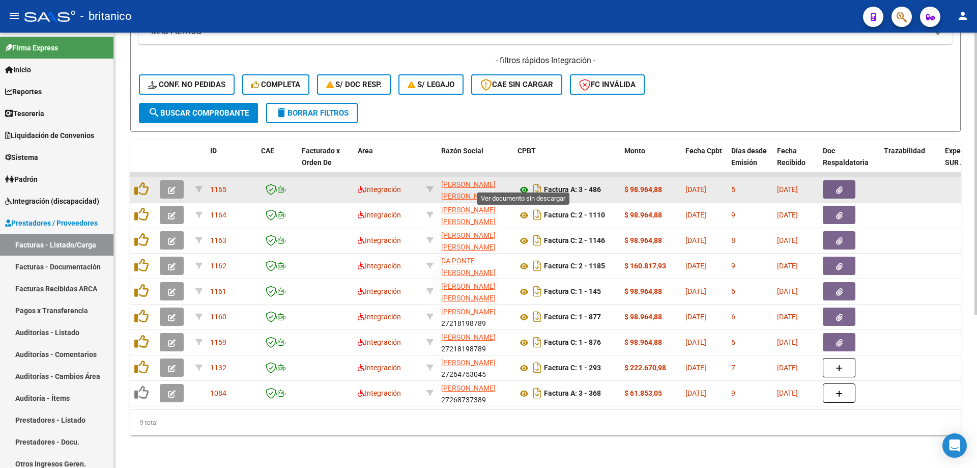
click at [526, 184] on icon at bounding box center [524, 190] width 13 height 12
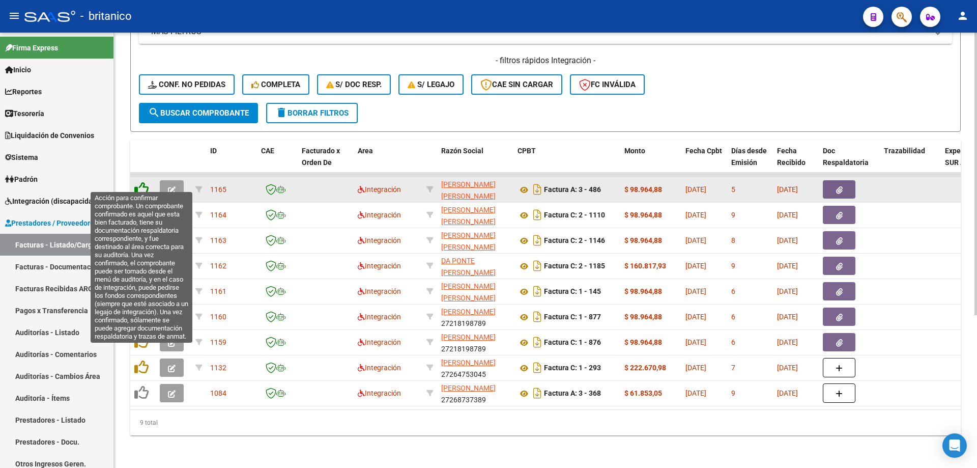
click at [144, 182] on icon at bounding box center [141, 189] width 14 height 14
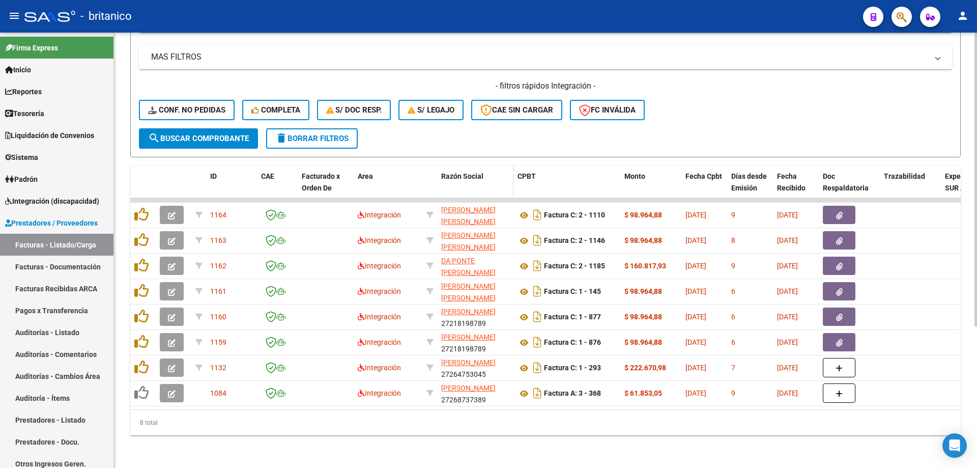
scroll to position [209, 0]
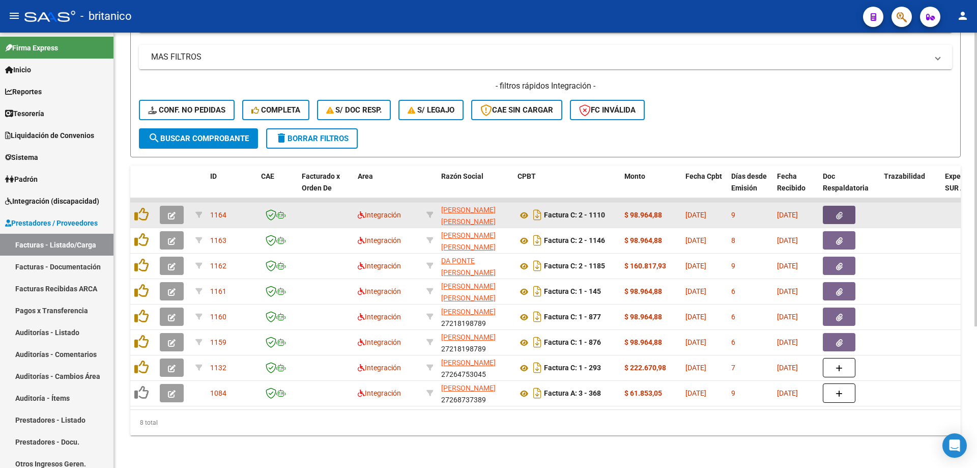
click at [844, 206] on button "button" at bounding box center [839, 215] width 33 height 18
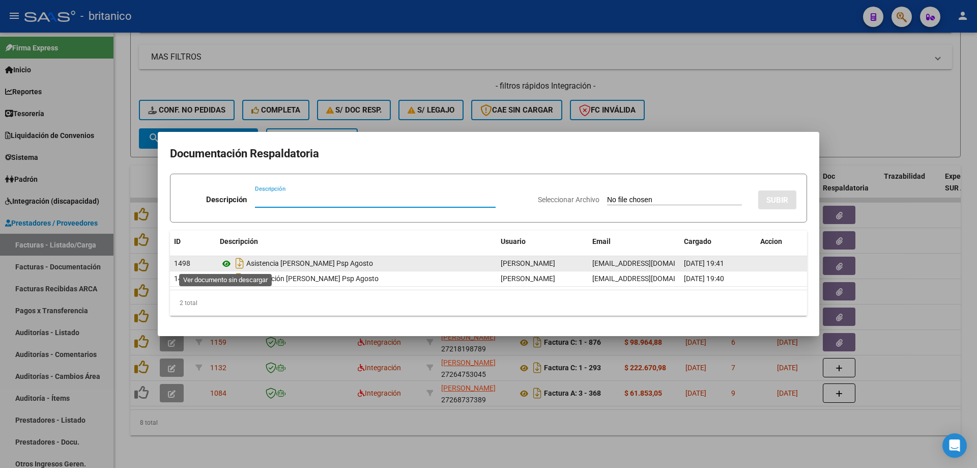
click at [230, 261] on icon at bounding box center [226, 264] width 13 height 12
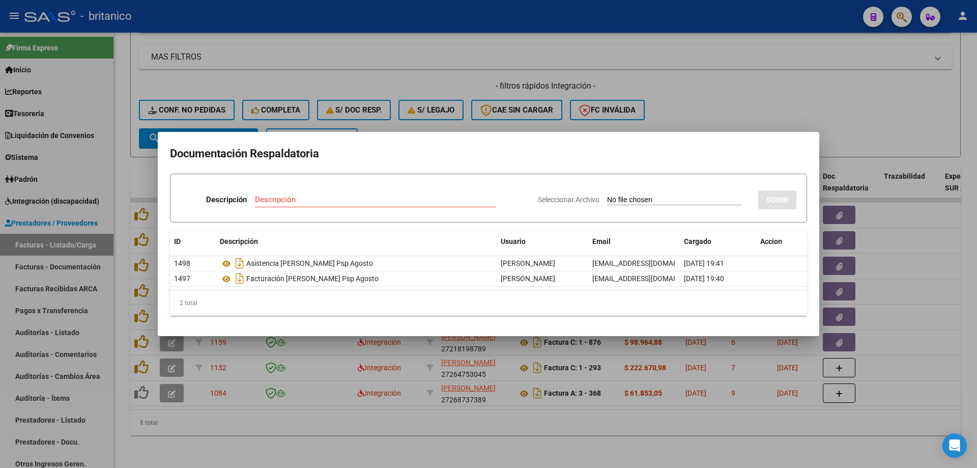
click at [729, 74] on div at bounding box center [488, 234] width 977 height 468
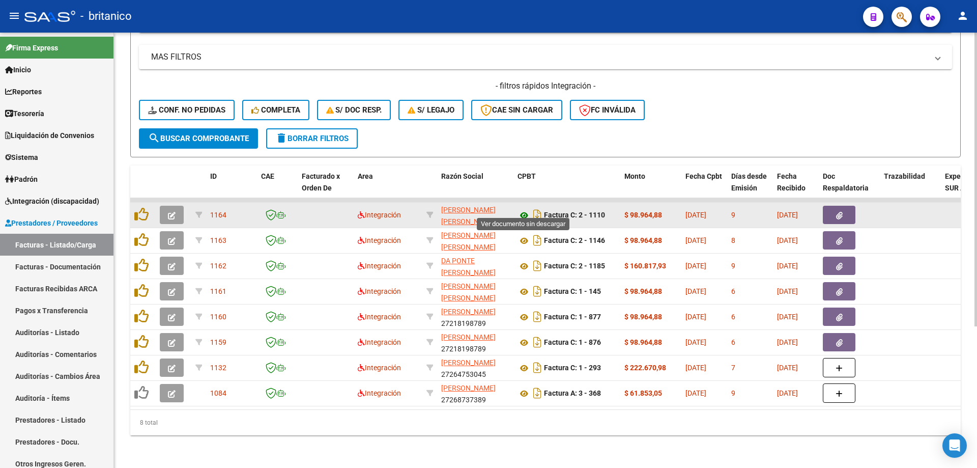
click at [524, 209] on icon at bounding box center [524, 215] width 13 height 12
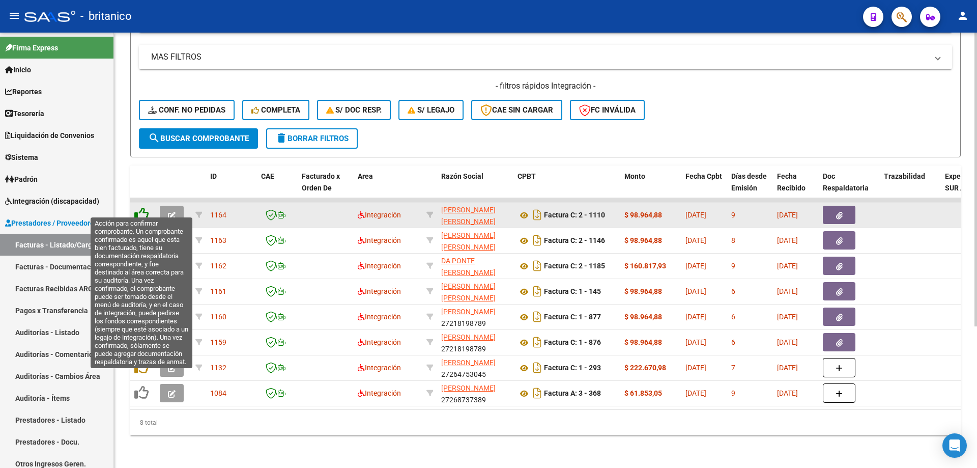
click at [144, 207] on icon at bounding box center [141, 214] width 14 height 14
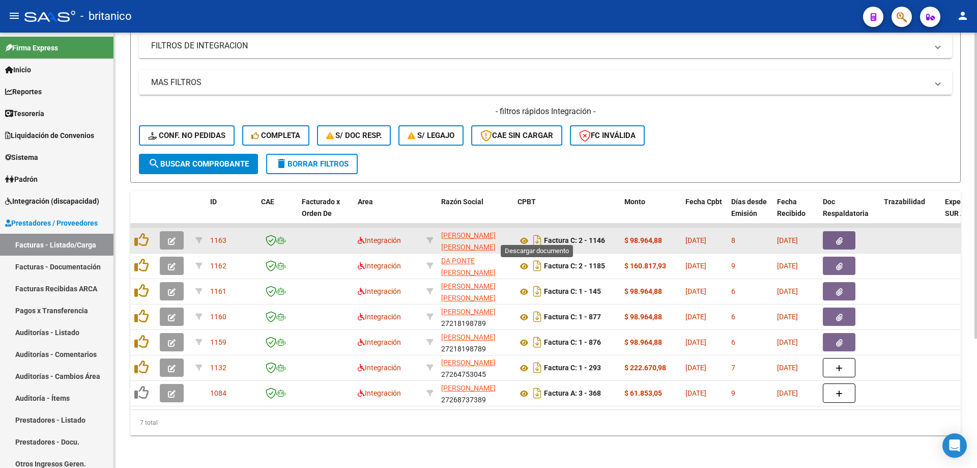
scroll to position [184, 0]
click at [836, 237] on icon "button" at bounding box center [839, 241] width 7 height 8
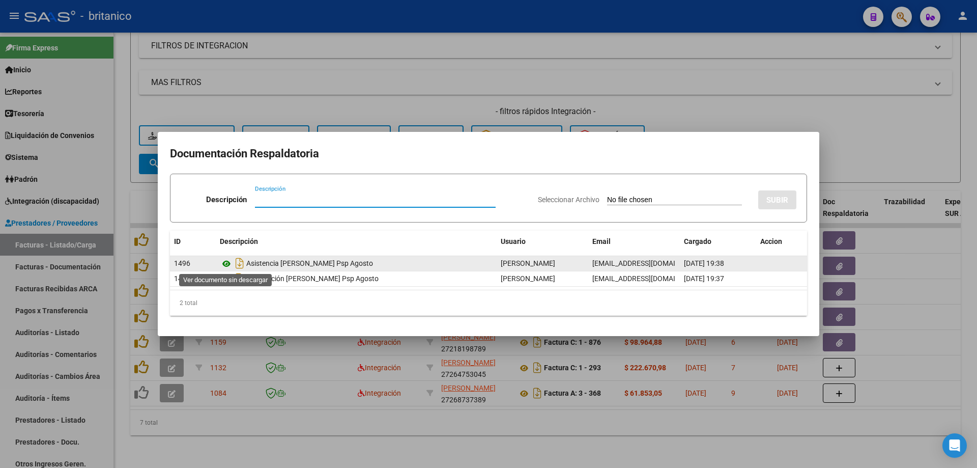
click at [226, 258] on icon at bounding box center [226, 264] width 13 height 12
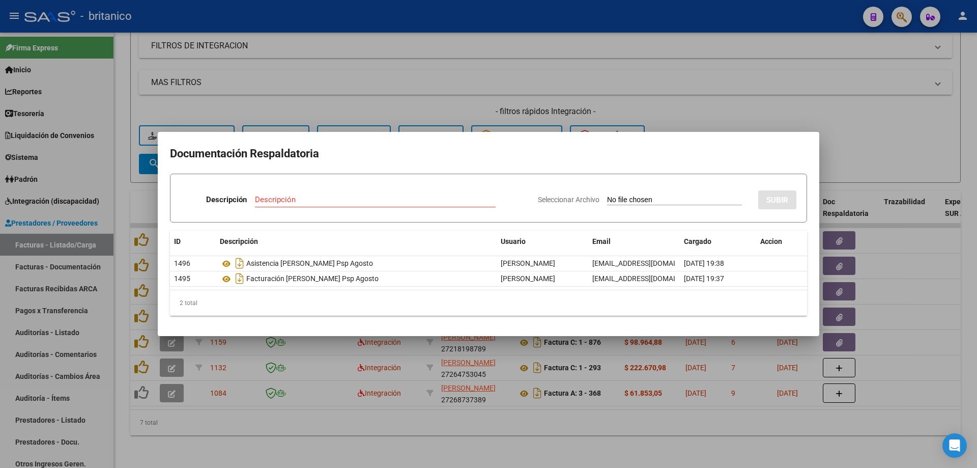
click at [661, 85] on div at bounding box center [488, 234] width 977 height 468
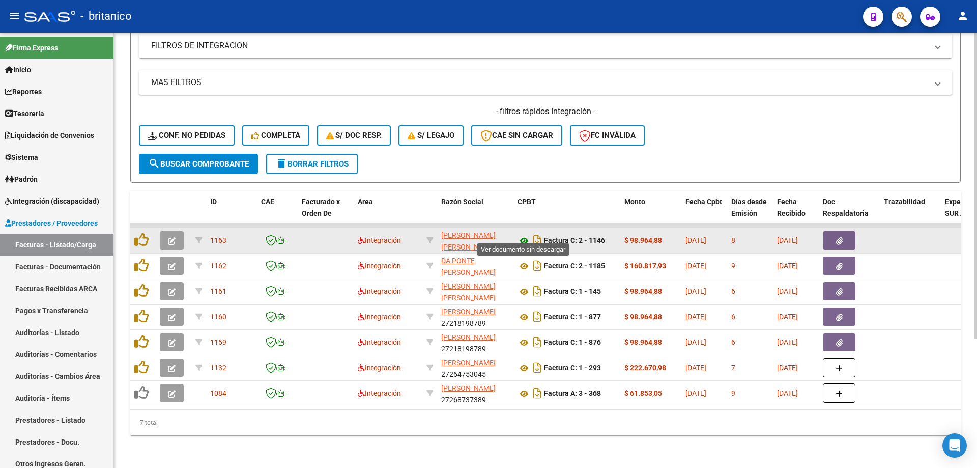
click at [521, 235] on icon at bounding box center [524, 241] width 13 height 12
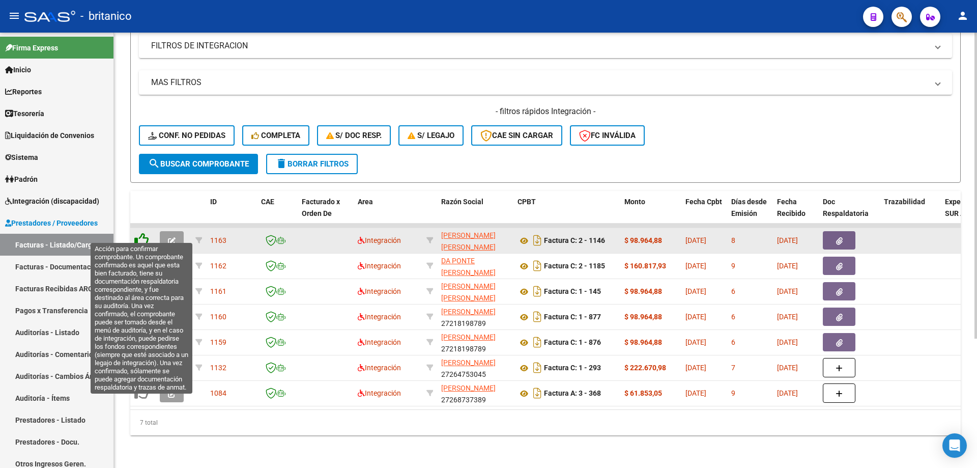
click at [148, 233] on icon at bounding box center [141, 240] width 14 height 14
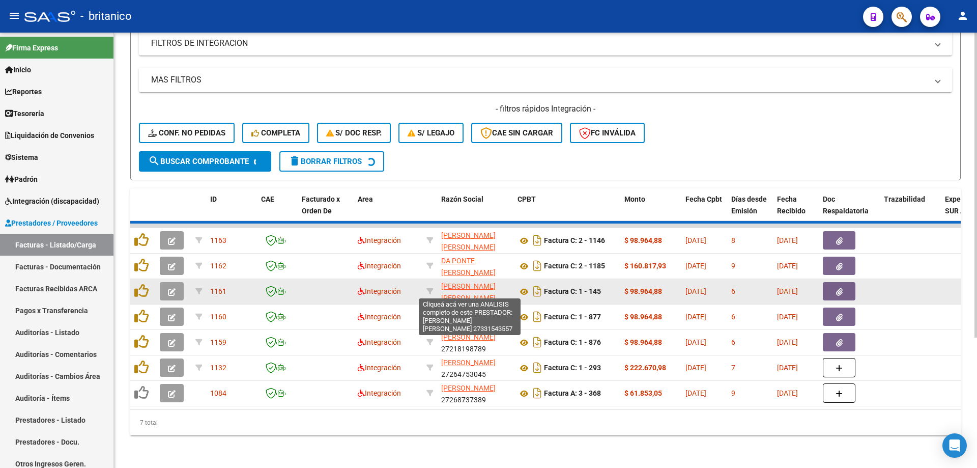
scroll to position [158, 0]
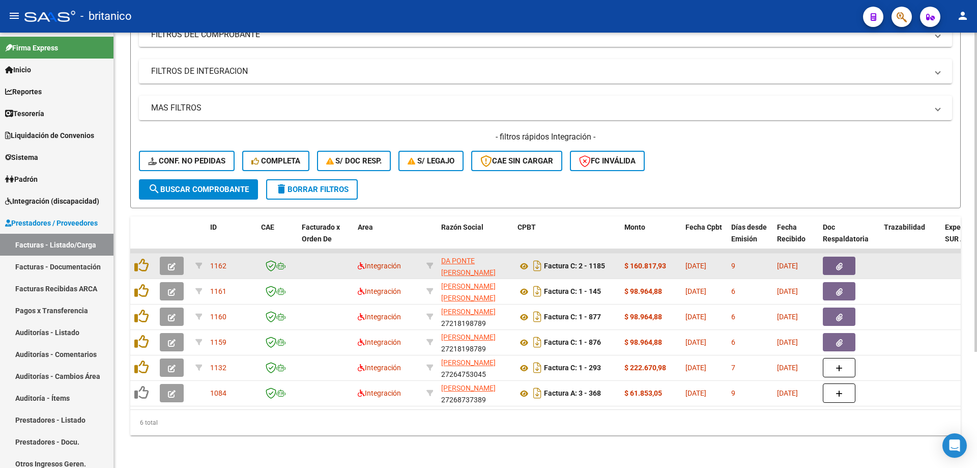
click at [844, 258] on button "button" at bounding box center [839, 266] width 33 height 18
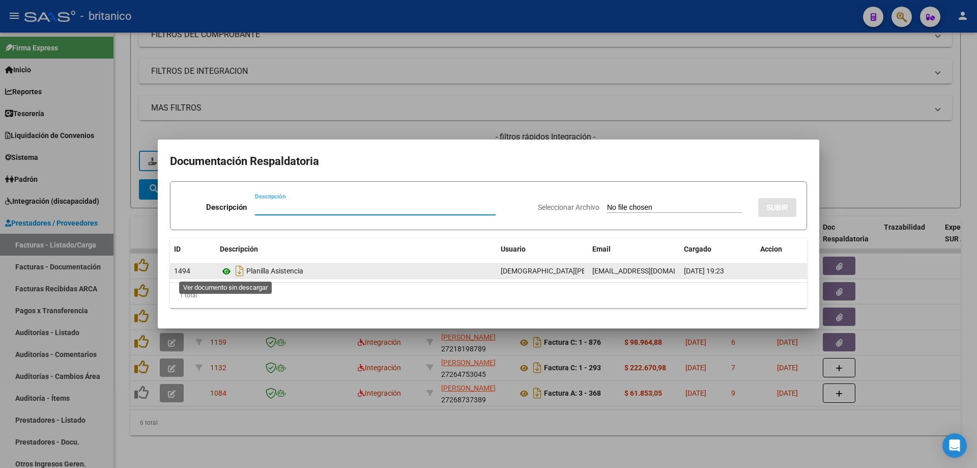
click at [220, 271] on icon at bounding box center [226, 271] width 13 height 12
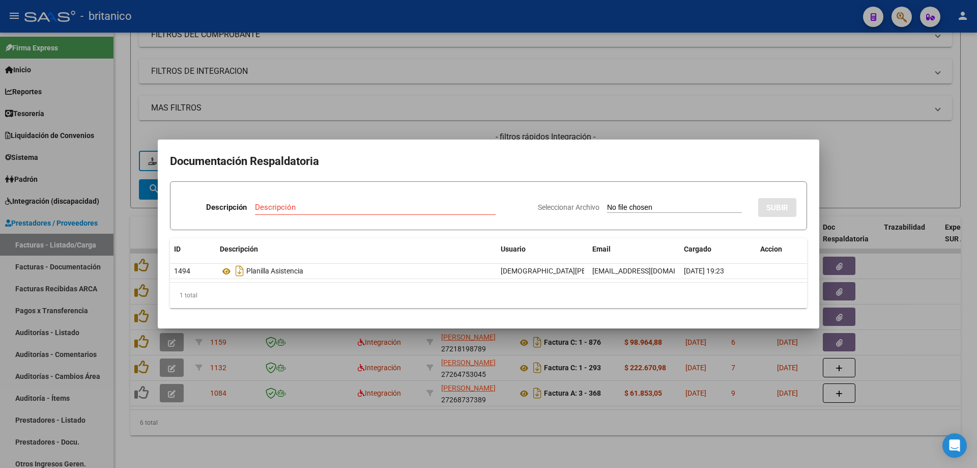
click at [514, 85] on div at bounding box center [488, 234] width 977 height 468
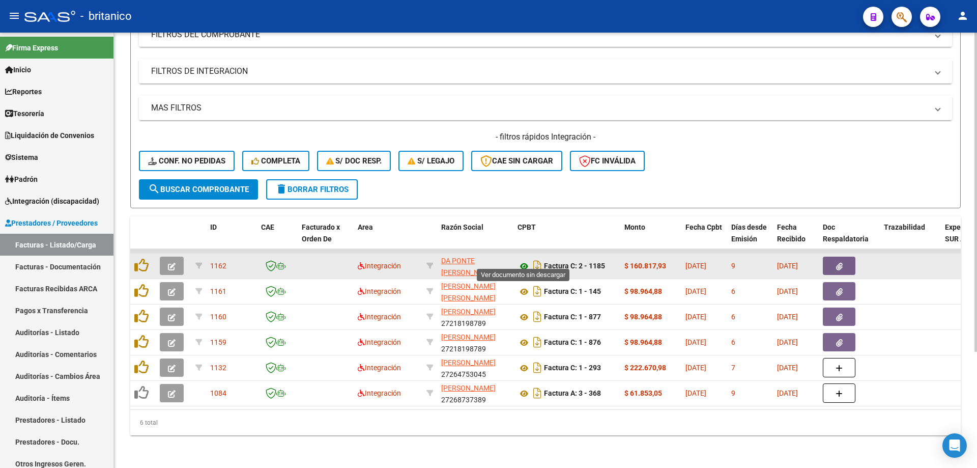
click at [525, 260] on icon at bounding box center [524, 266] width 13 height 12
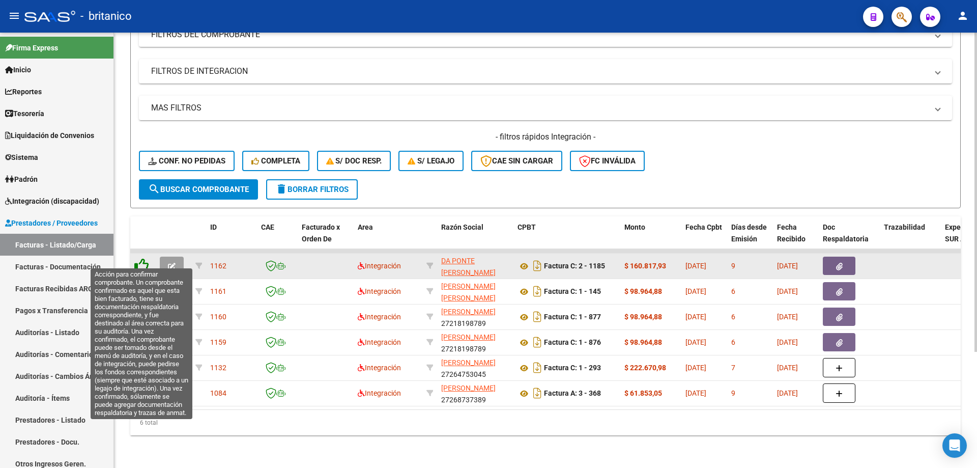
click at [141, 258] on icon at bounding box center [141, 265] width 14 height 14
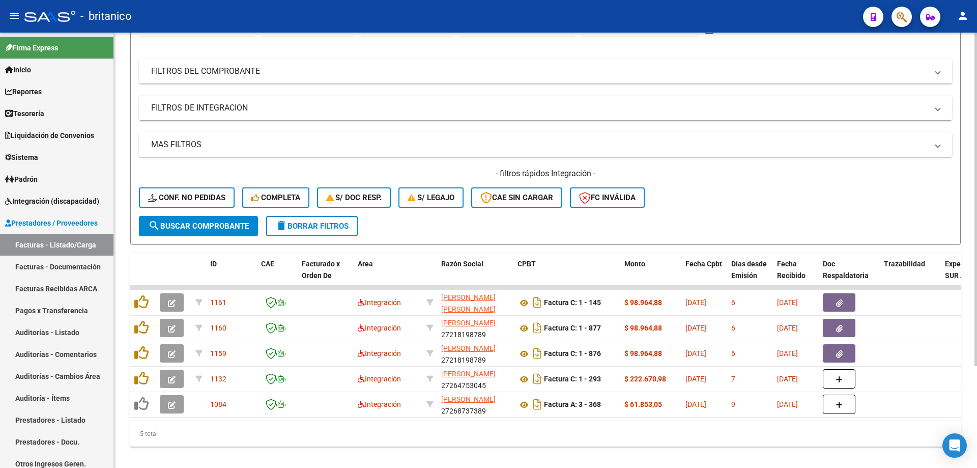
scroll to position [133, 0]
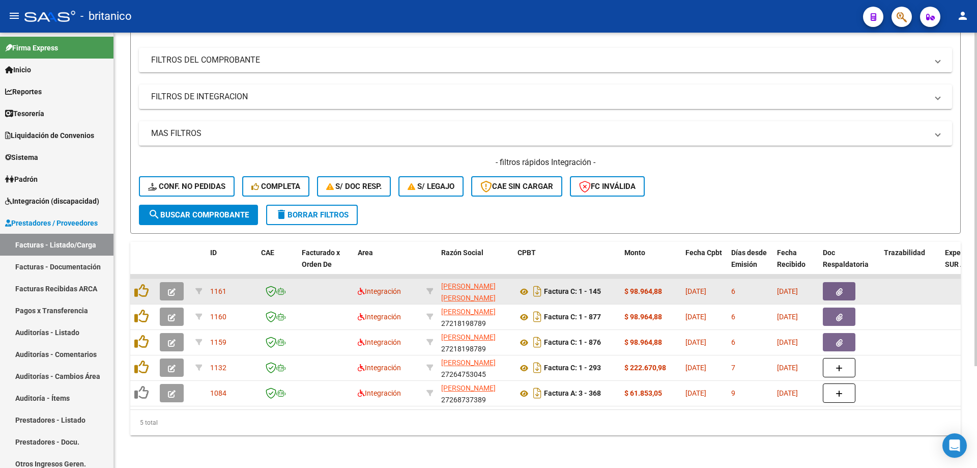
click at [843, 282] on button "button" at bounding box center [839, 291] width 33 height 18
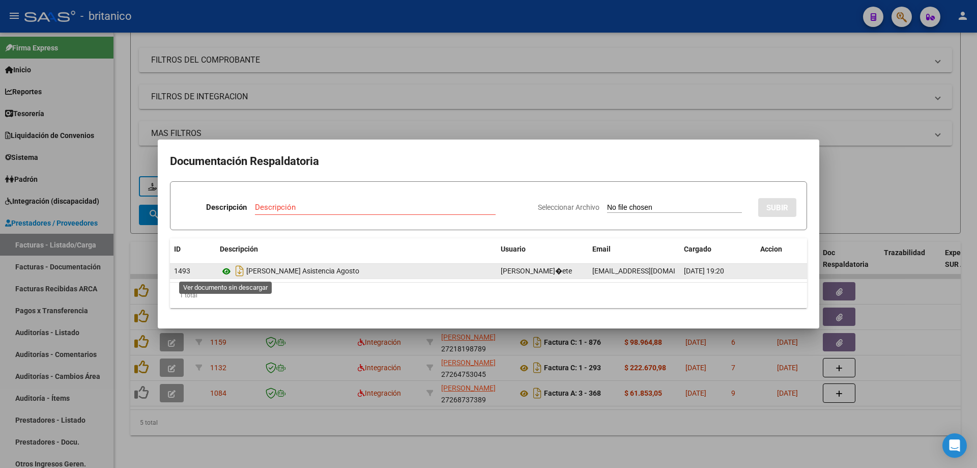
click at [227, 272] on icon at bounding box center [226, 271] width 13 height 12
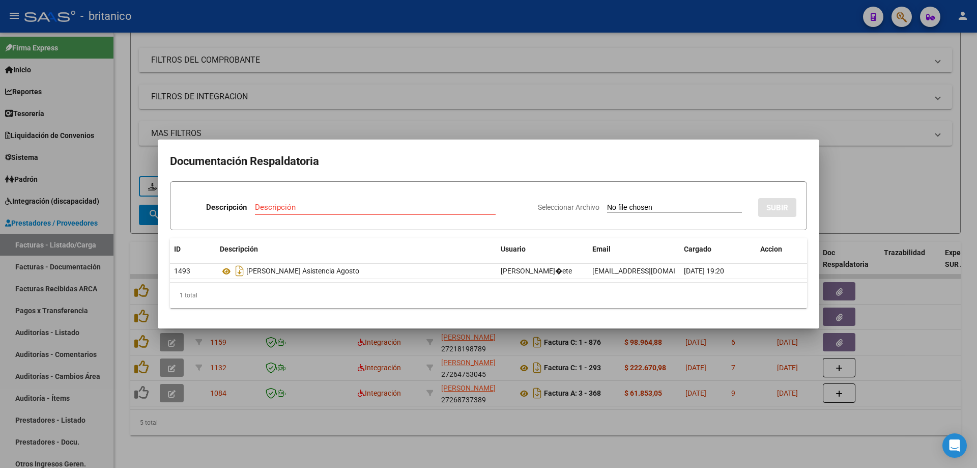
click at [503, 89] on div at bounding box center [488, 234] width 977 height 468
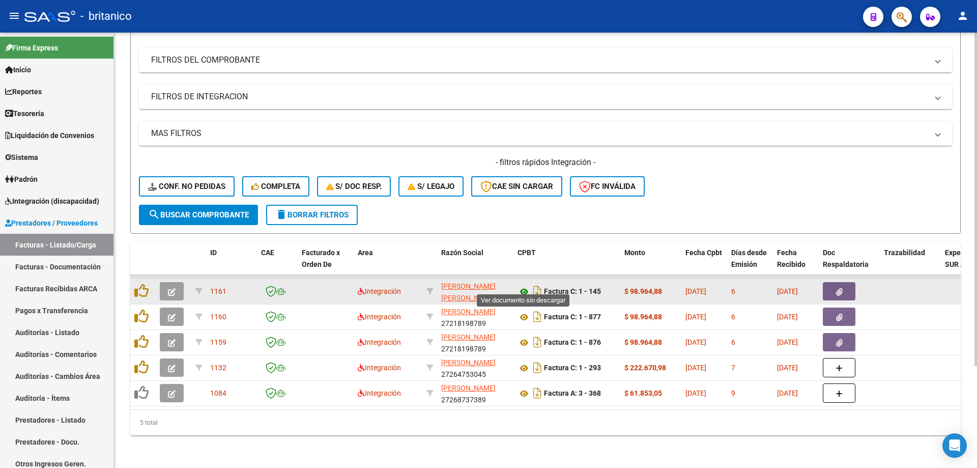
click at [526, 286] on icon at bounding box center [524, 292] width 13 height 12
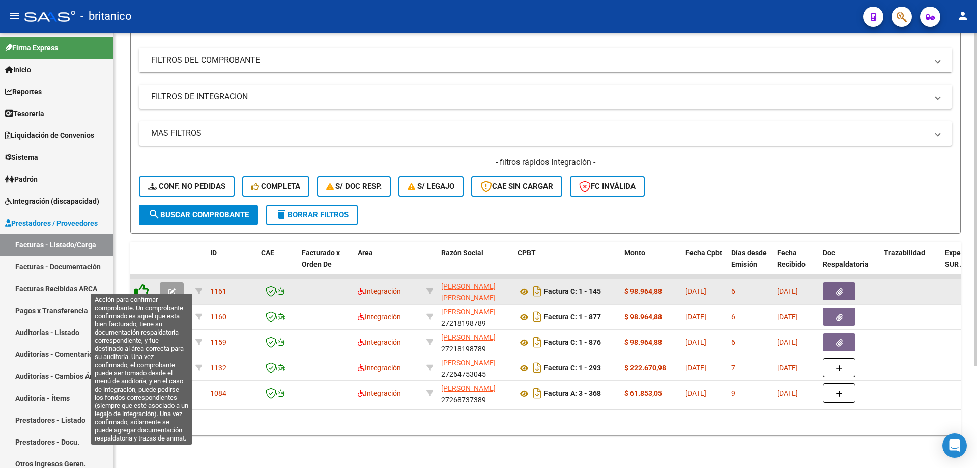
click at [144, 288] on icon at bounding box center [141, 291] width 14 height 14
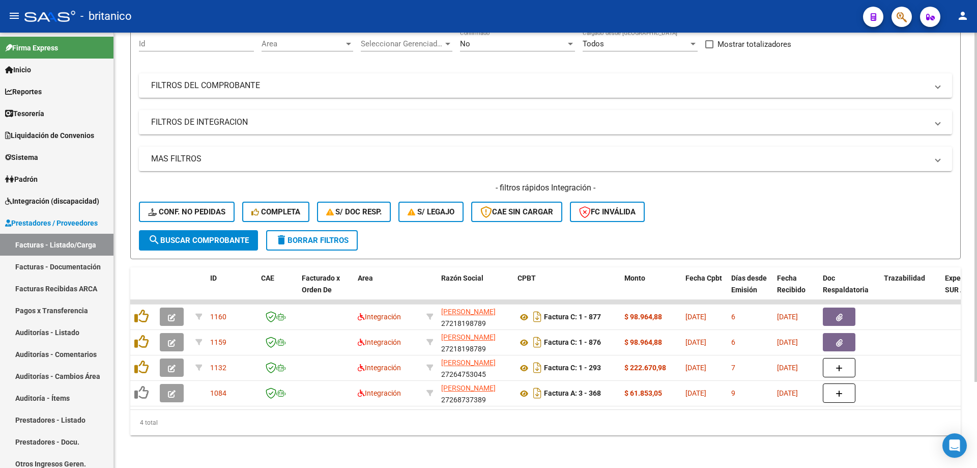
scroll to position [107, 0]
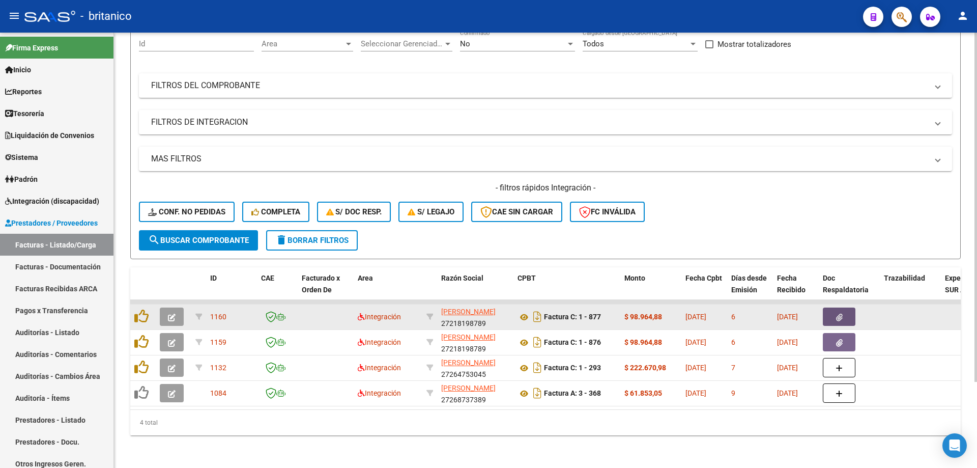
click at [830, 309] on button "button" at bounding box center [839, 316] width 33 height 18
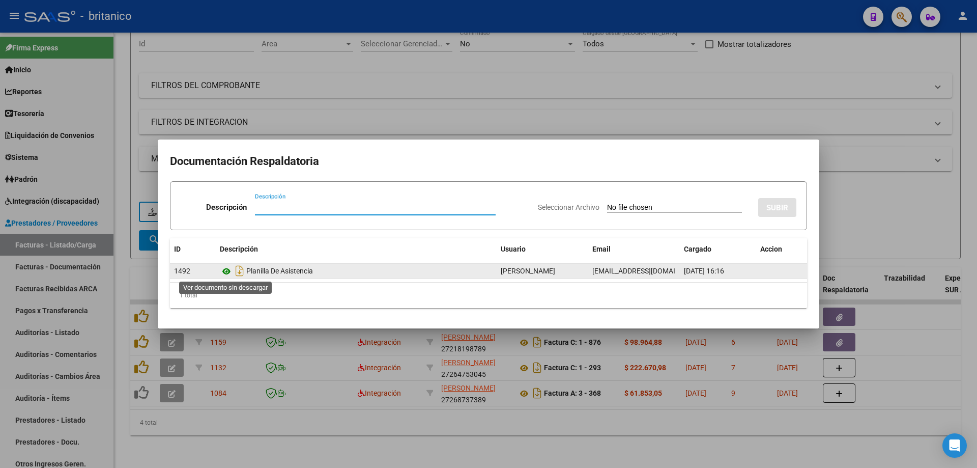
click at [226, 268] on icon at bounding box center [226, 271] width 13 height 12
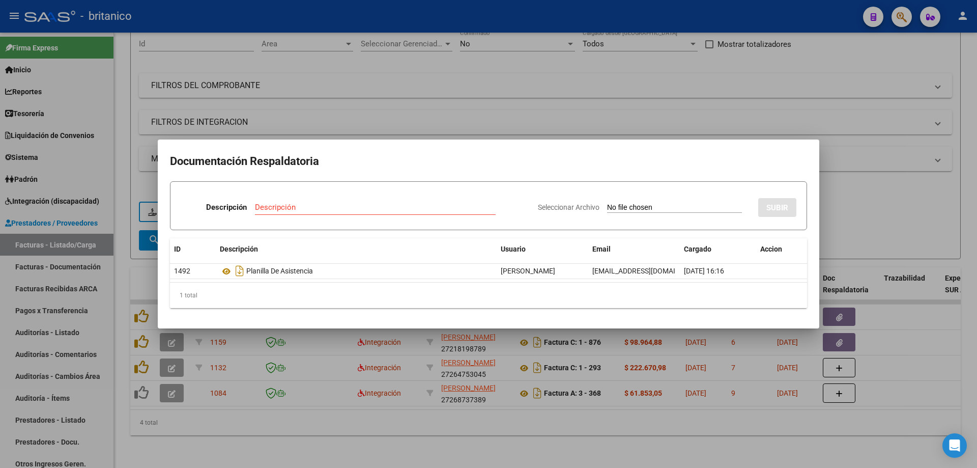
click at [878, 202] on div at bounding box center [488, 234] width 977 height 468
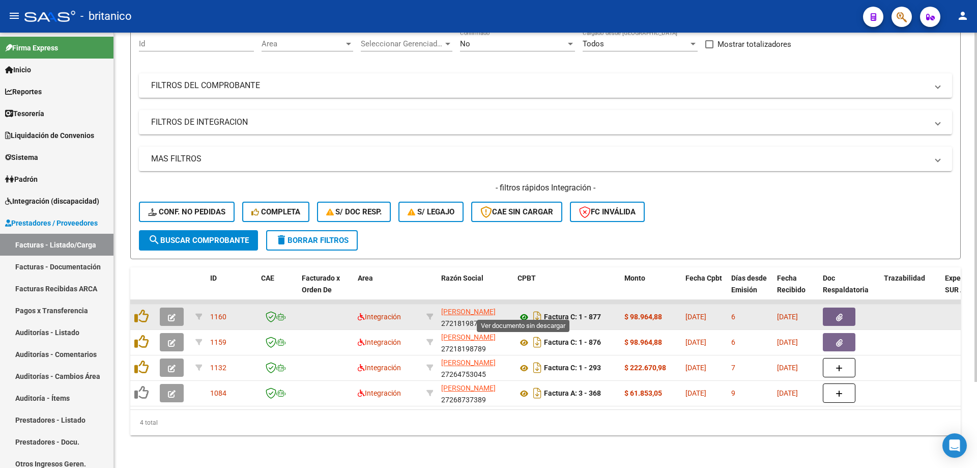
click at [521, 311] on icon at bounding box center [524, 317] width 13 height 12
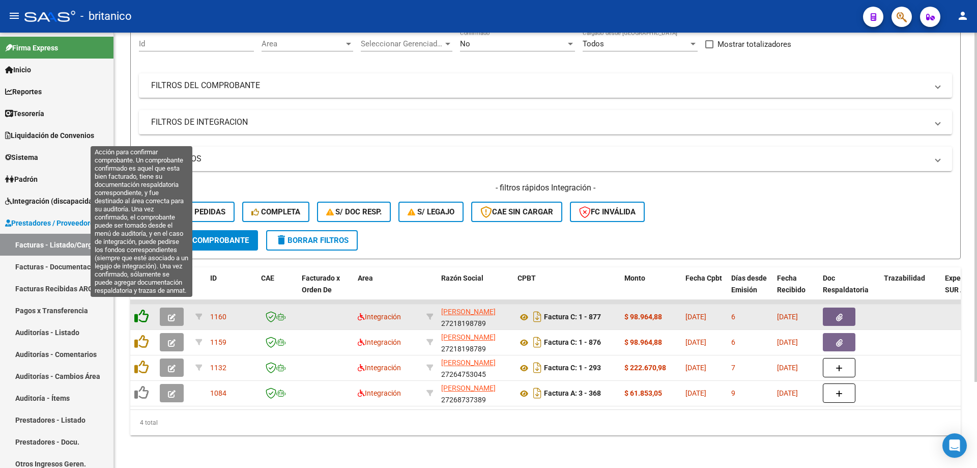
click at [141, 309] on icon at bounding box center [141, 316] width 14 height 14
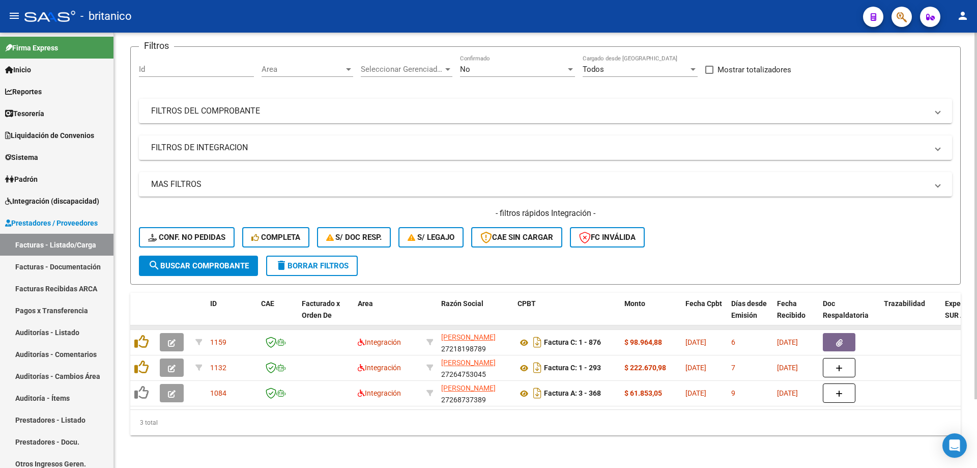
scroll to position [82, 0]
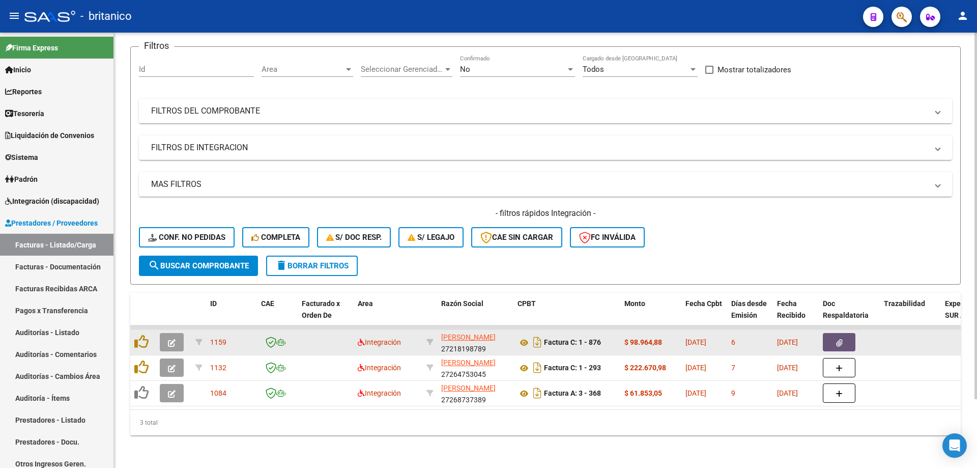
click at [834, 340] on button "button" at bounding box center [839, 342] width 33 height 18
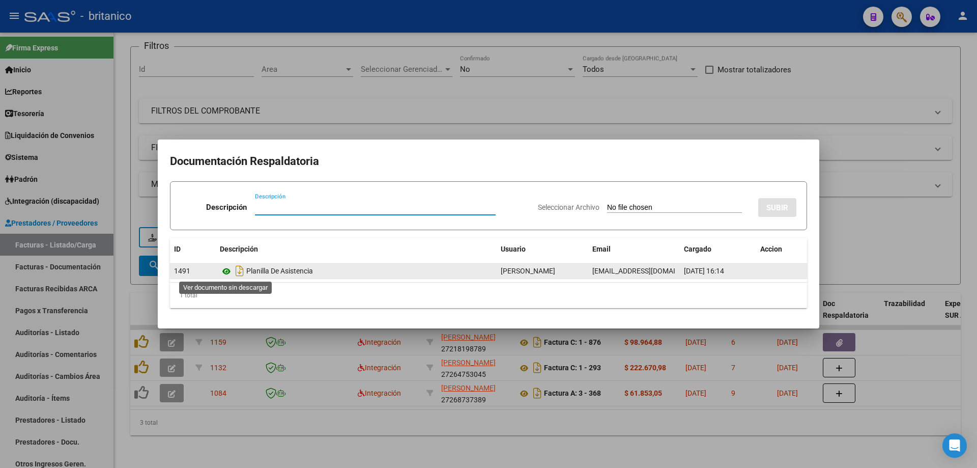
click at [227, 270] on icon at bounding box center [226, 271] width 13 height 12
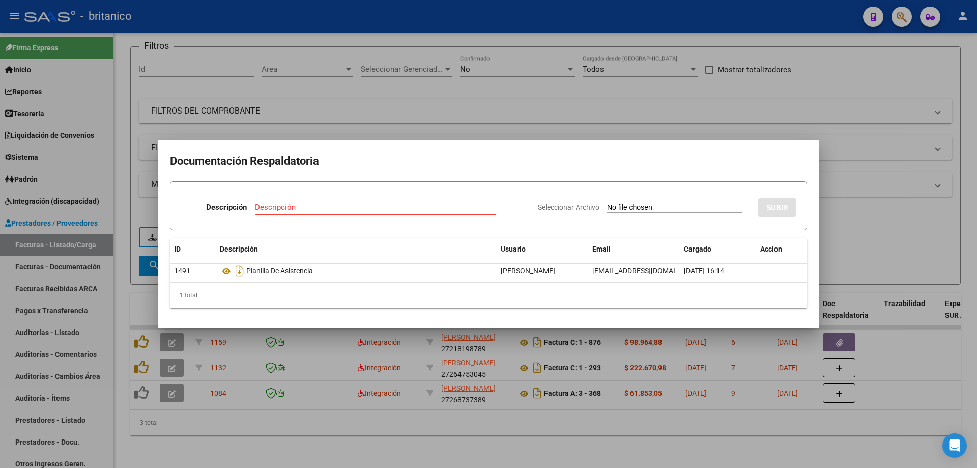
click at [438, 96] on div at bounding box center [488, 234] width 977 height 468
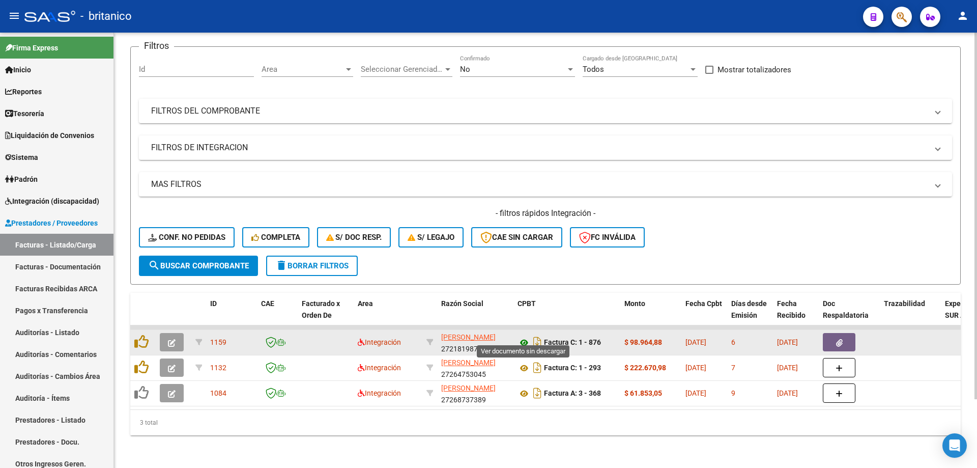
click at [525, 337] on icon at bounding box center [524, 343] width 13 height 12
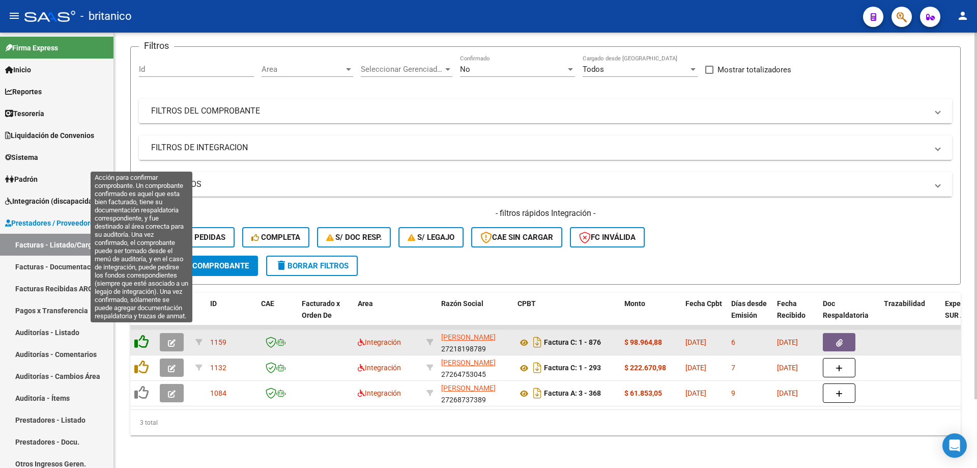
click at [141, 334] on icon at bounding box center [141, 341] width 14 height 14
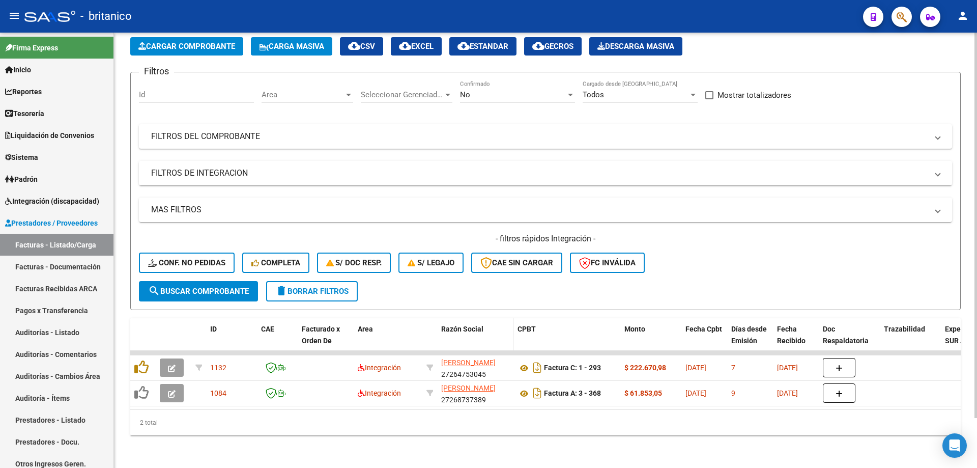
scroll to position [57, 0]
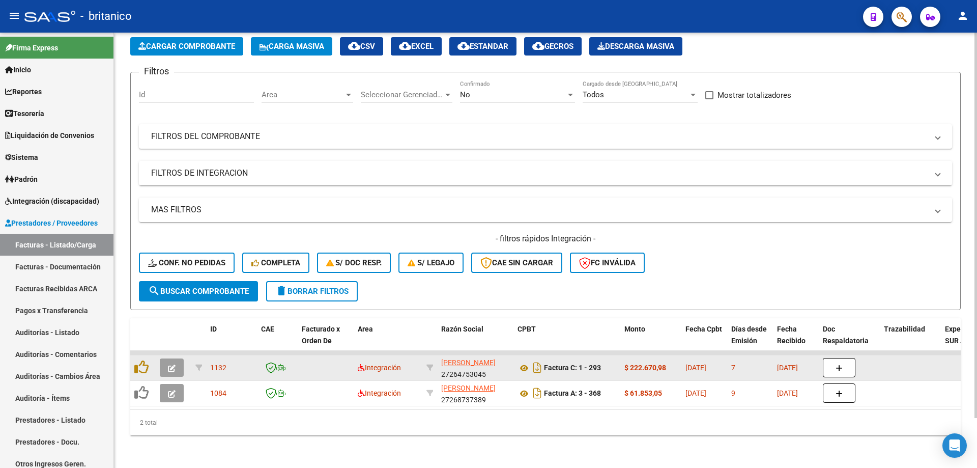
click at [172, 365] on icon "button" at bounding box center [172, 369] width 8 height 8
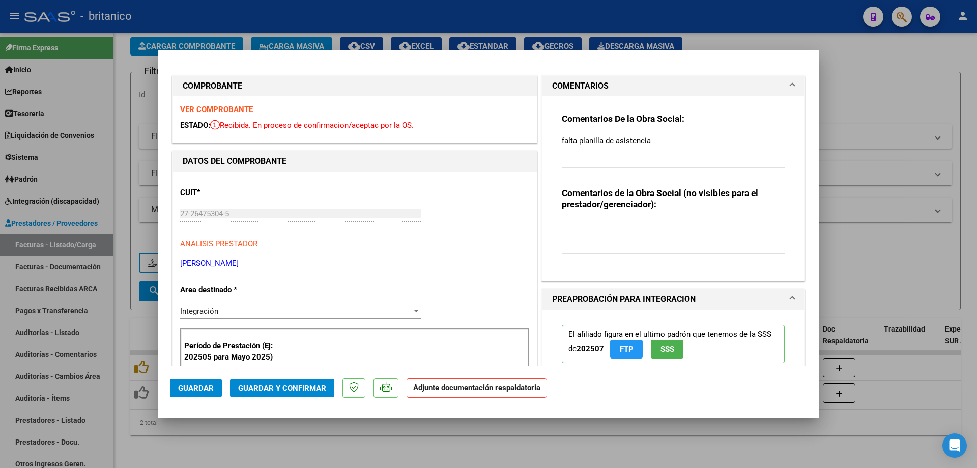
click at [903, 265] on div at bounding box center [488, 234] width 977 height 468
type input "$ 0,00"
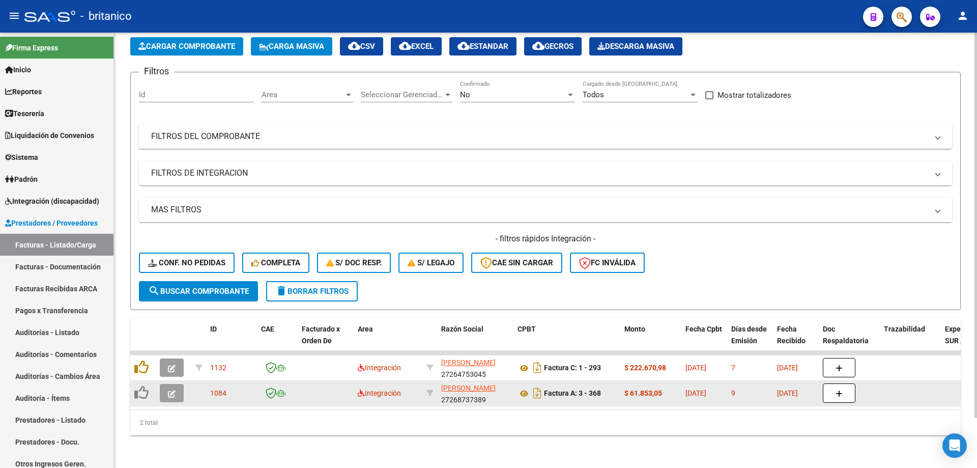
click at [174, 390] on icon "button" at bounding box center [172, 394] width 8 height 8
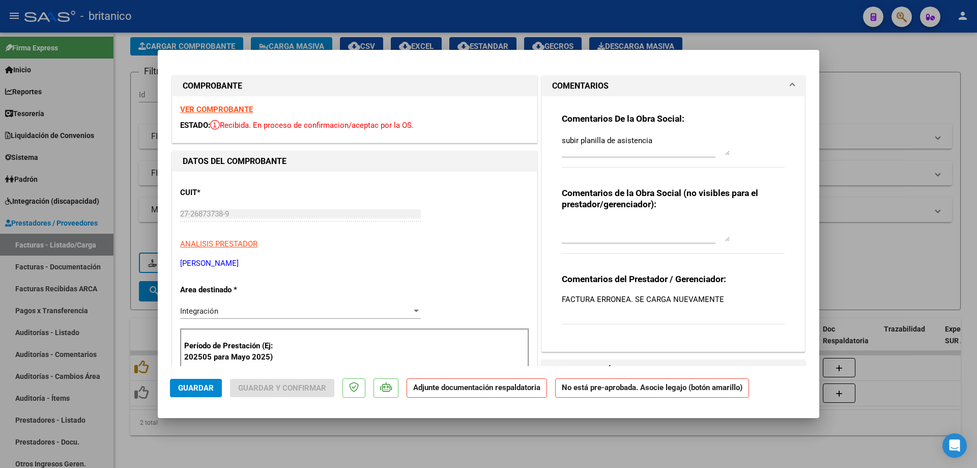
click at [651, 448] on div at bounding box center [488, 234] width 977 height 468
type input "$ 0,00"
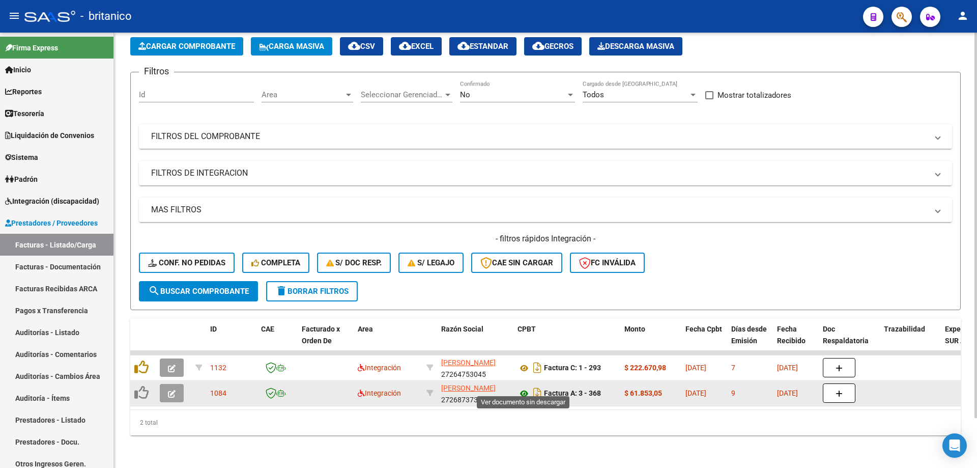
click at [523, 387] on icon at bounding box center [524, 393] width 13 height 12
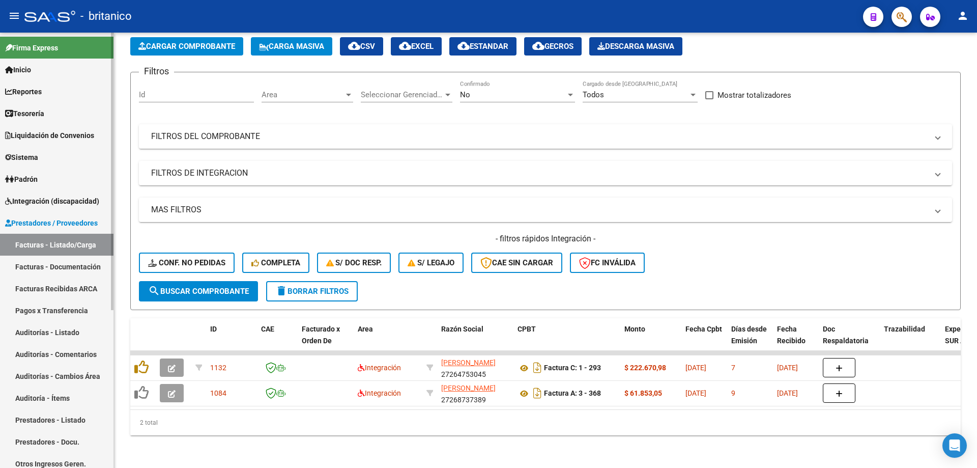
click at [92, 199] on span "Integración (discapacidad)" at bounding box center [52, 200] width 94 height 11
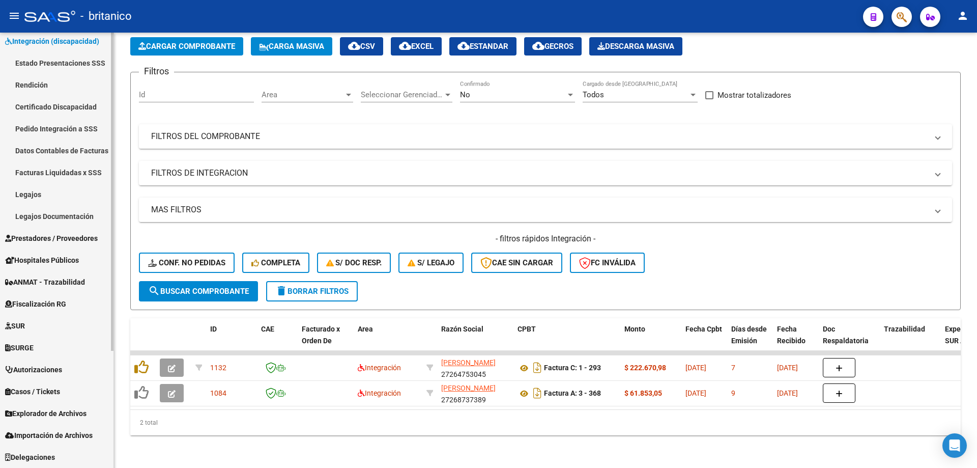
scroll to position [58, 0]
